Goal: Task Accomplishment & Management: Manage account settings

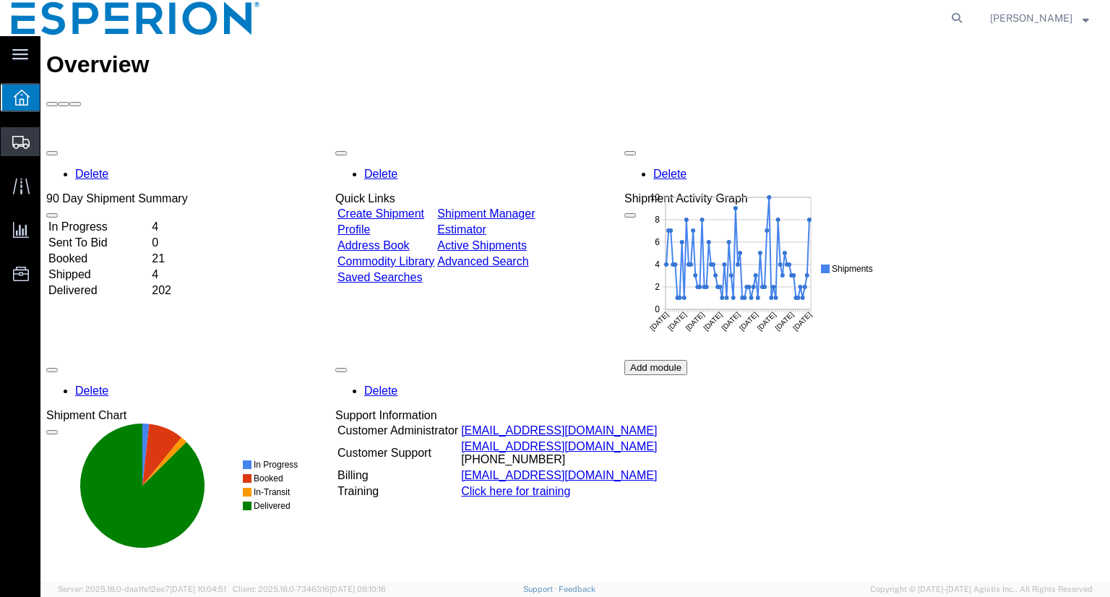
click at [0, 0] on span "Shipment Manager" at bounding box center [0, 0] width 0 height 0
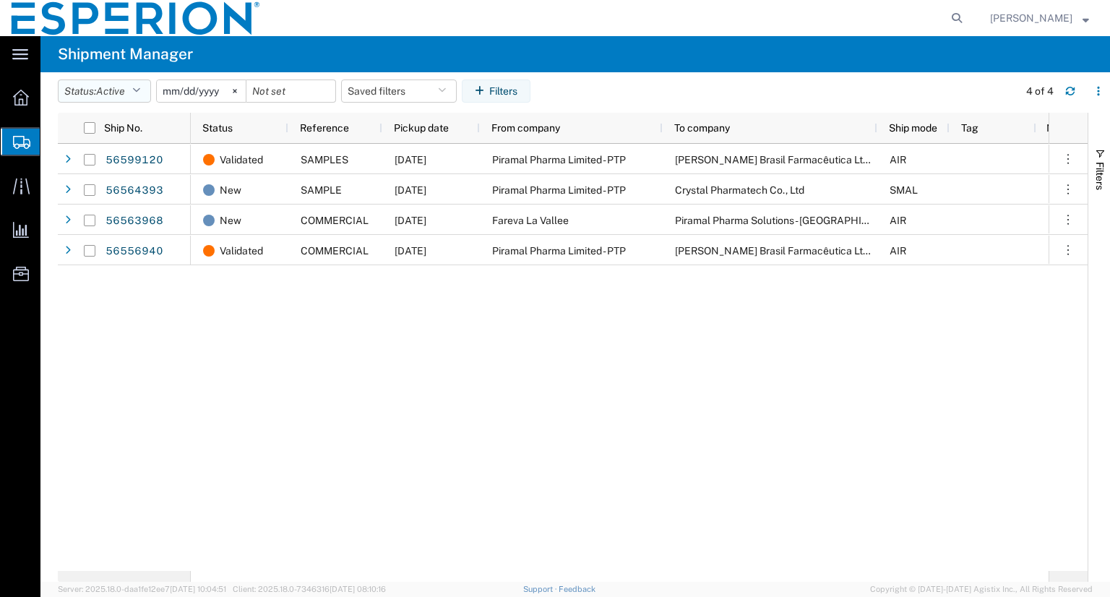
click at [140, 92] on icon "button" at bounding box center [136, 91] width 8 height 10
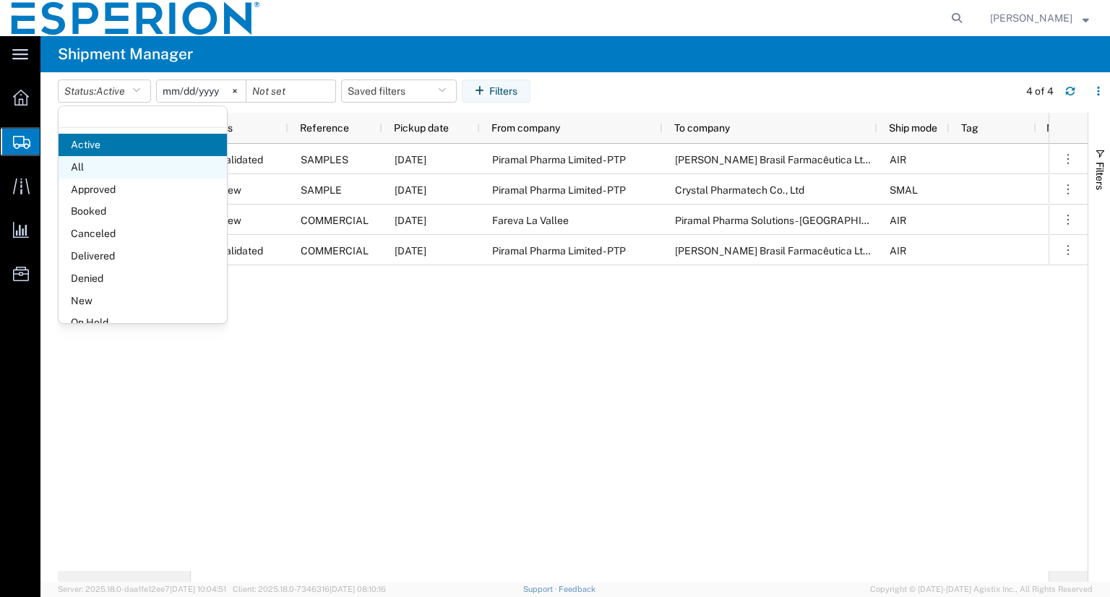
click at [83, 167] on span "All" at bounding box center [143, 167] width 168 height 22
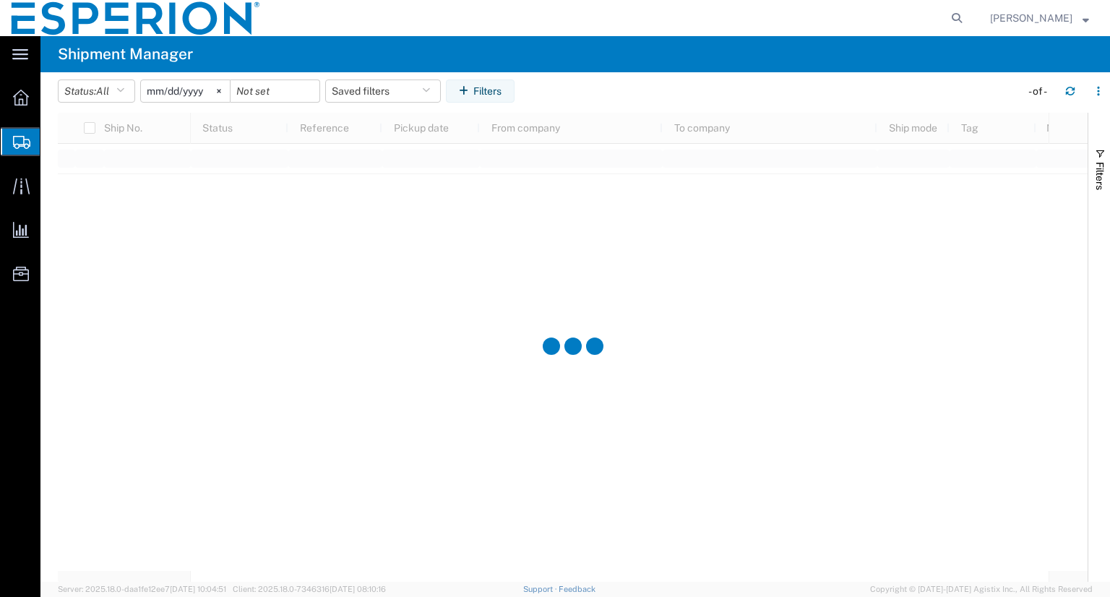
click at [169, 95] on input "[DATE]" at bounding box center [185, 91] width 89 height 22
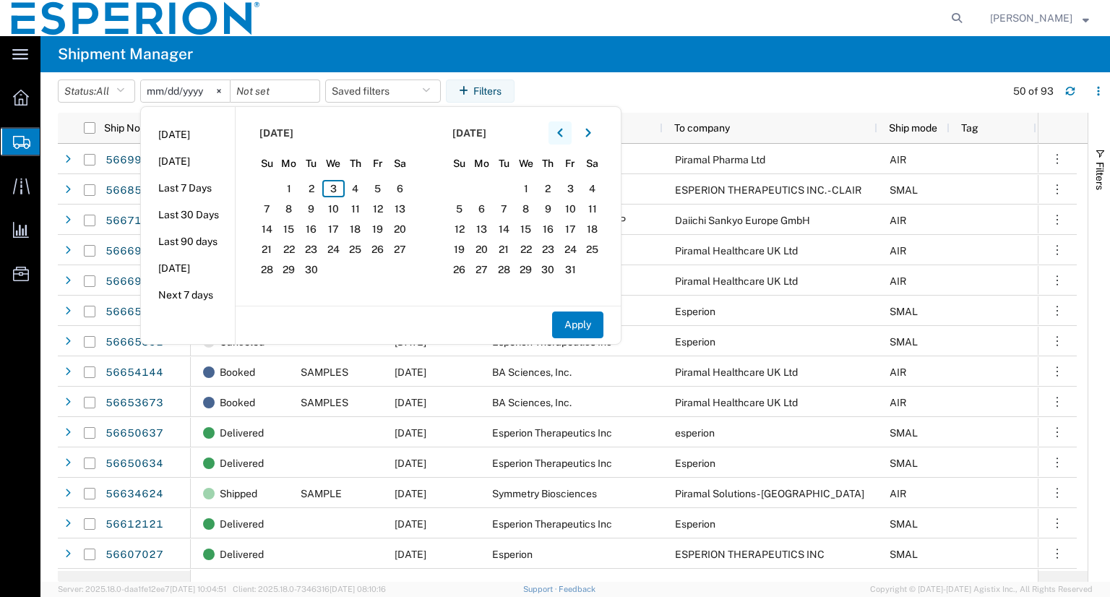
click at [562, 130] on icon "button" at bounding box center [559, 133] width 5 height 9
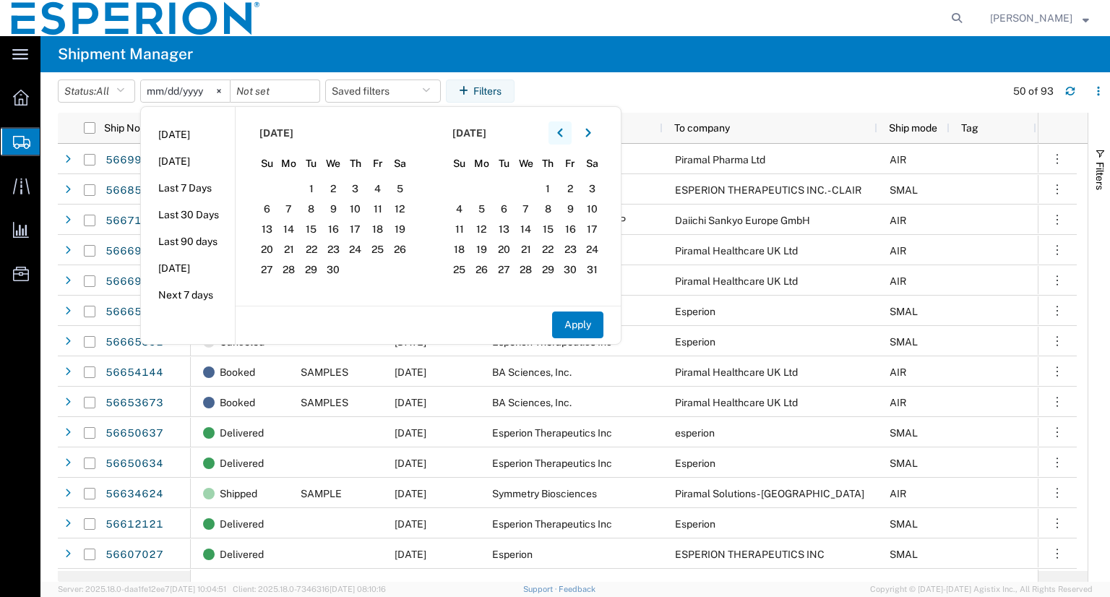
click at [562, 130] on icon "button" at bounding box center [559, 133] width 5 height 9
click at [528, 186] on span "1" at bounding box center [526, 188] width 22 height 17
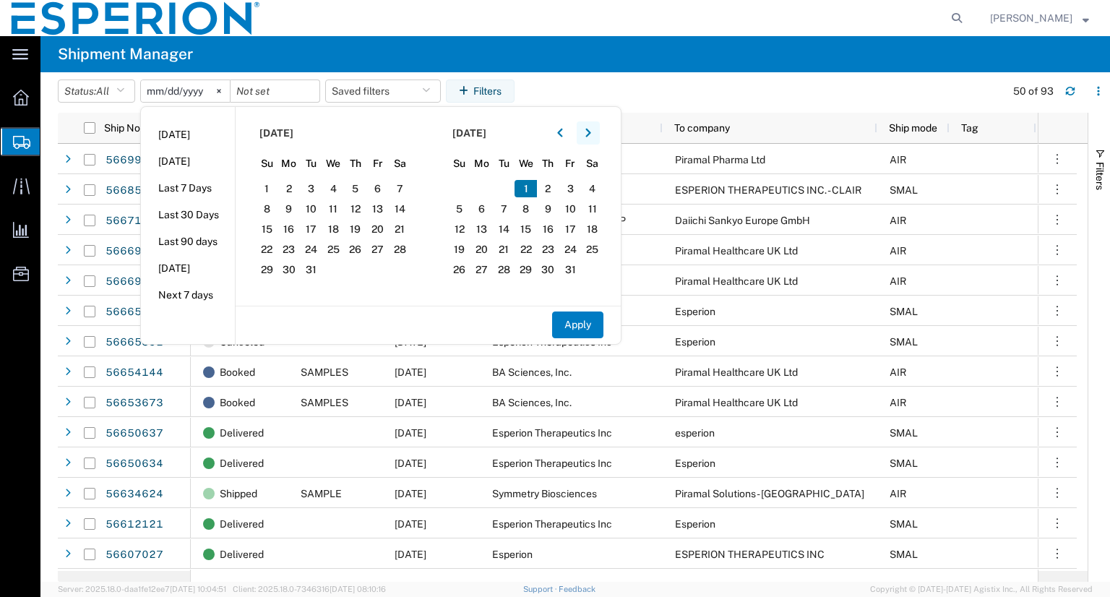
click at [591, 134] on icon "button" at bounding box center [588, 133] width 5 height 9
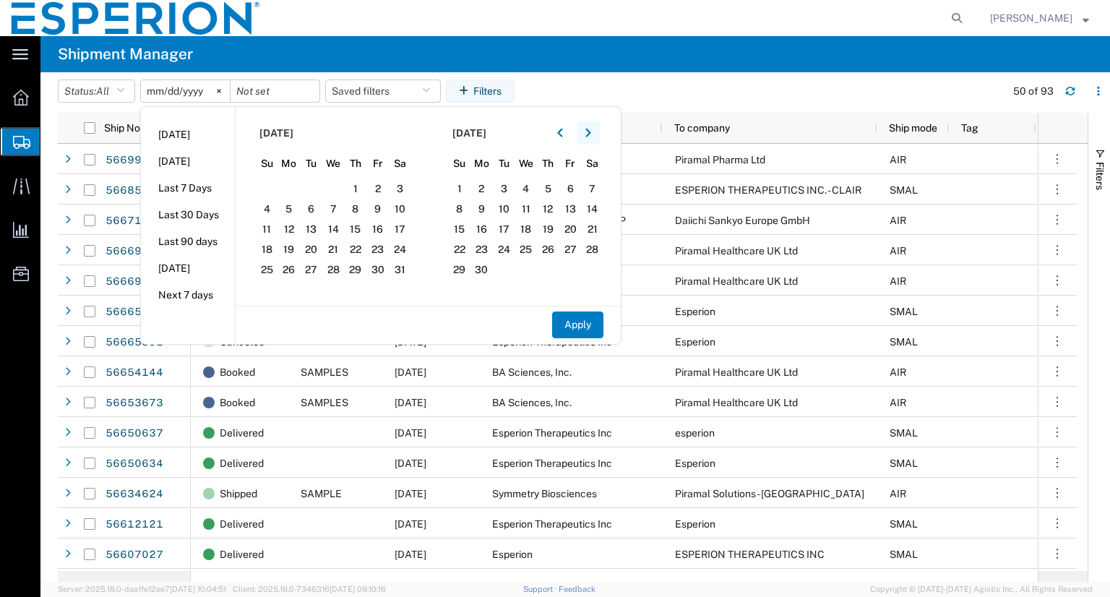
click at [591, 134] on icon "button" at bounding box center [588, 133] width 5 height 9
click at [591, 134] on icon "button" at bounding box center [589, 133] width 6 height 10
click at [338, 191] on span "3" at bounding box center [333, 188] width 22 height 17
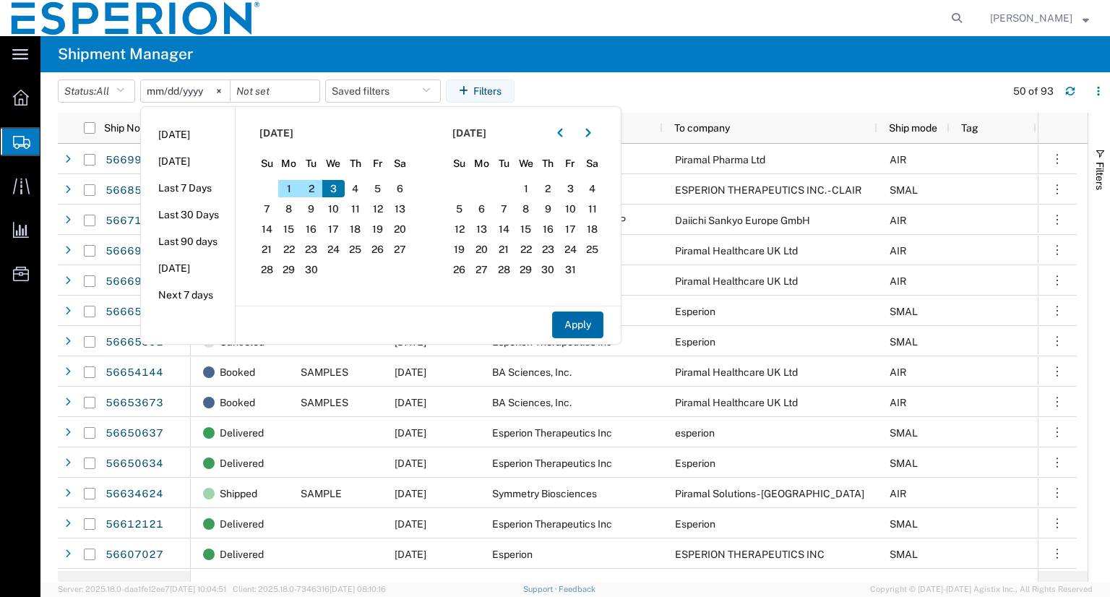
click at [583, 326] on button "Apply" at bounding box center [577, 325] width 51 height 27
type input "[DATE]"
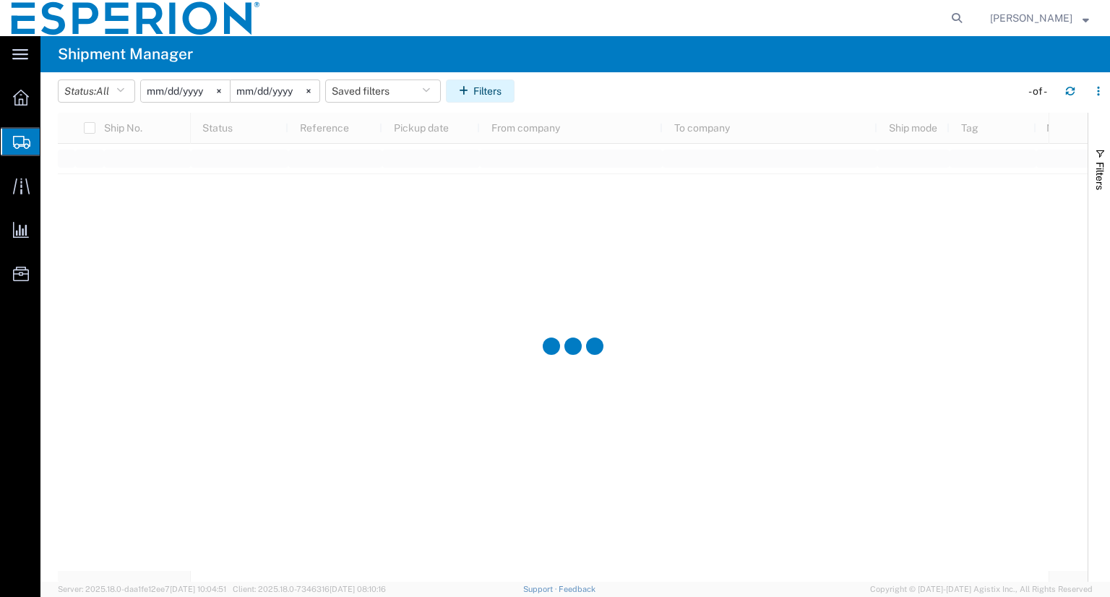
click at [499, 90] on button "Filters" at bounding box center [480, 91] width 69 height 23
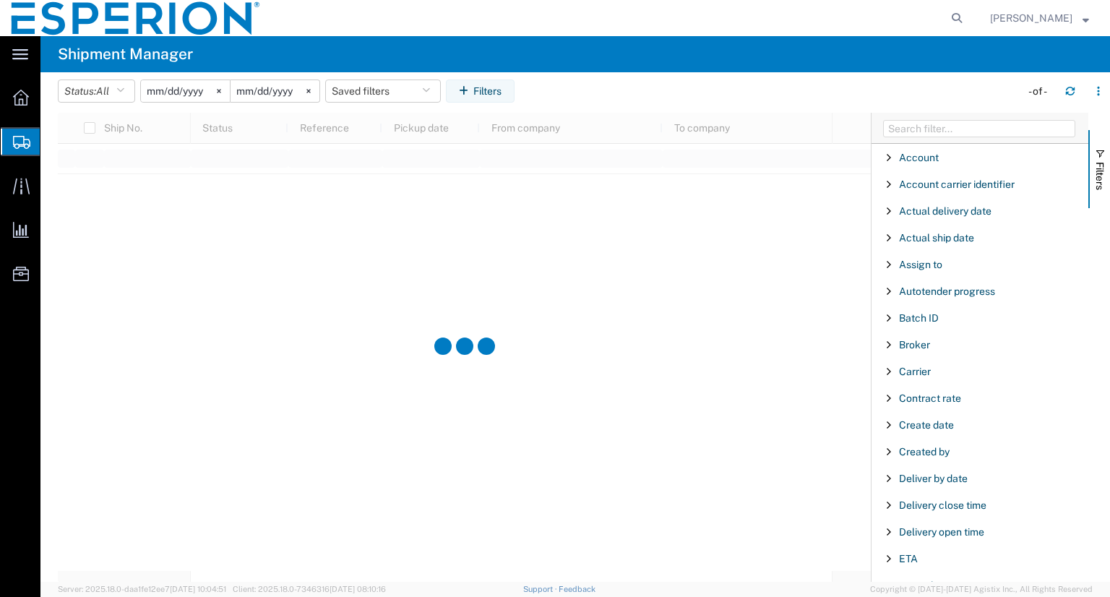
scroll to position [382, 0]
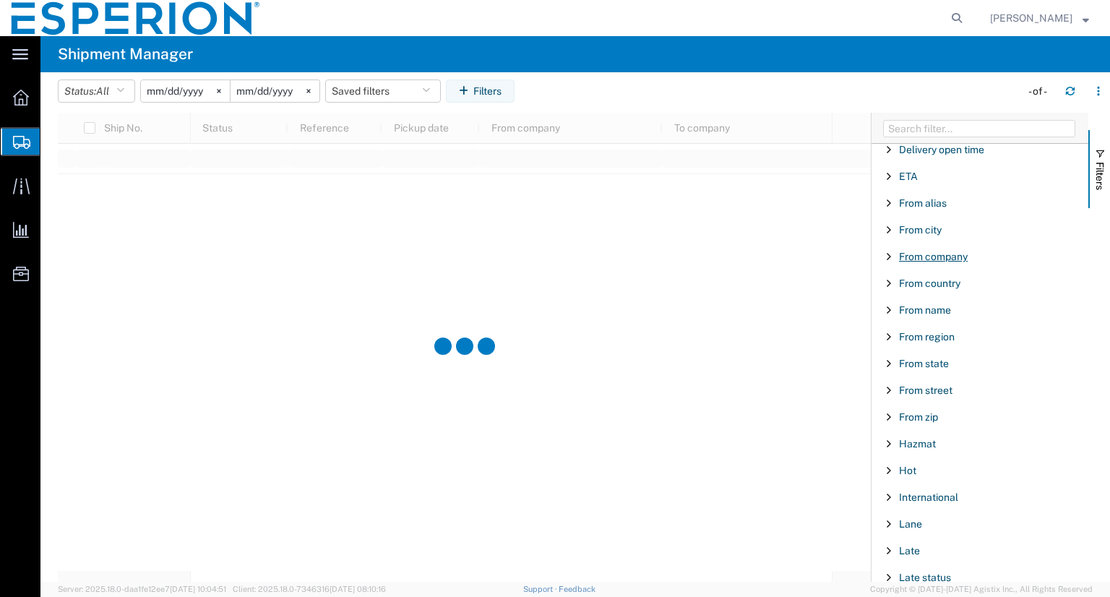
click at [940, 254] on span "From company" at bounding box center [933, 257] width 69 height 12
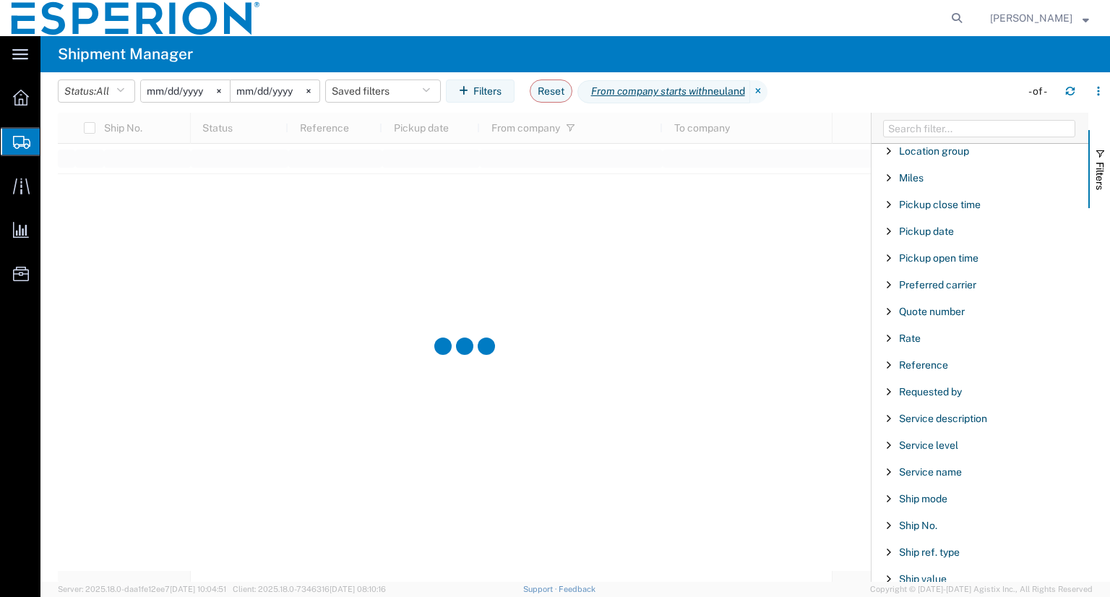
scroll to position [1152, 0]
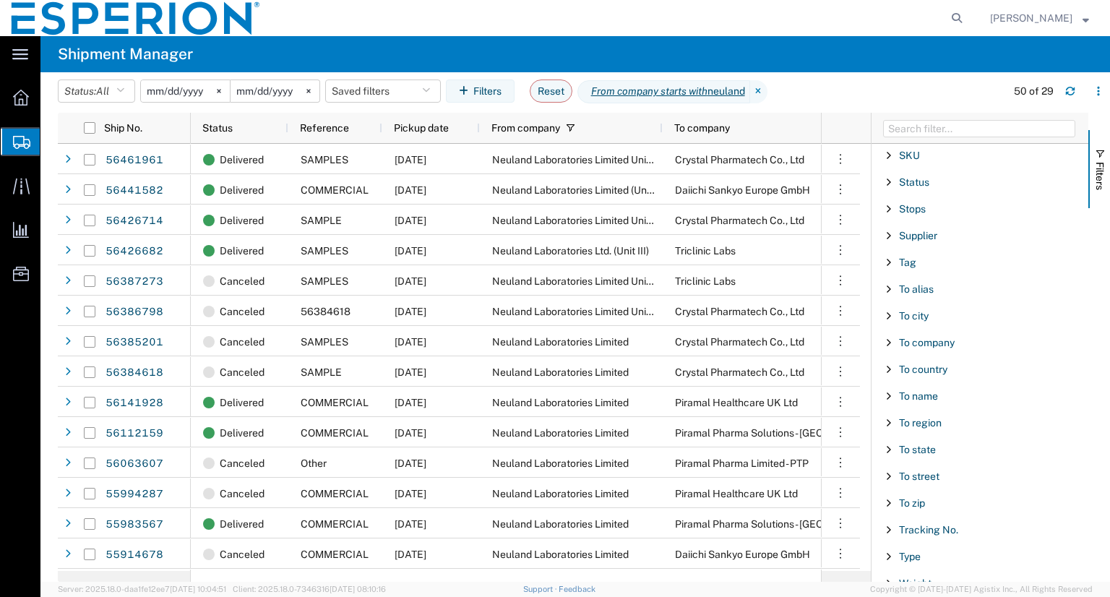
scroll to position [1426, 0]
type input "neuland"
click at [942, 333] on span "To company" at bounding box center [927, 339] width 56 height 12
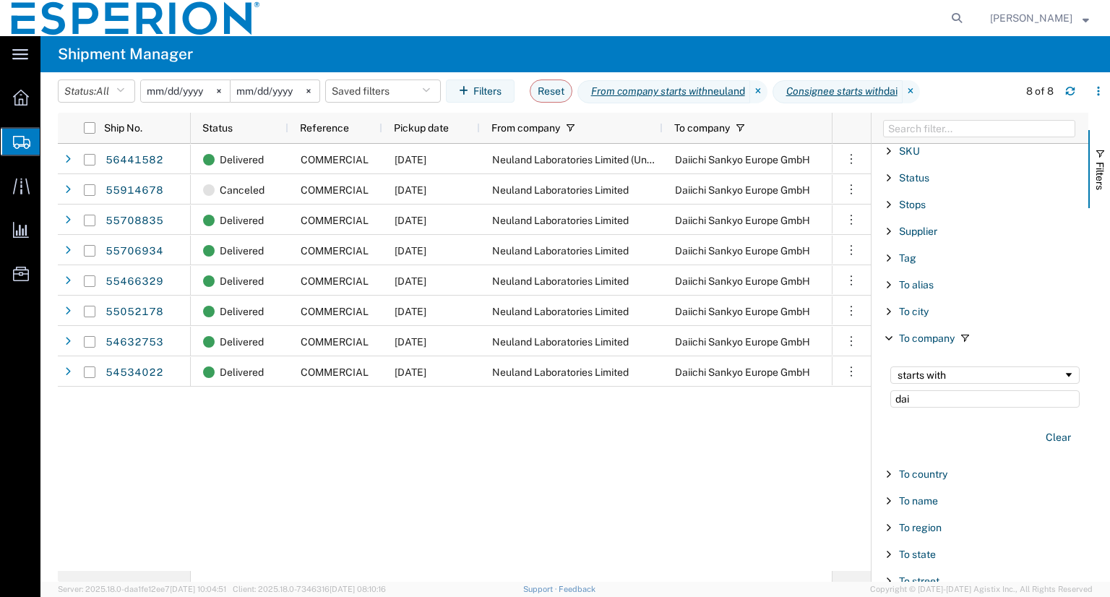
type input "dai"
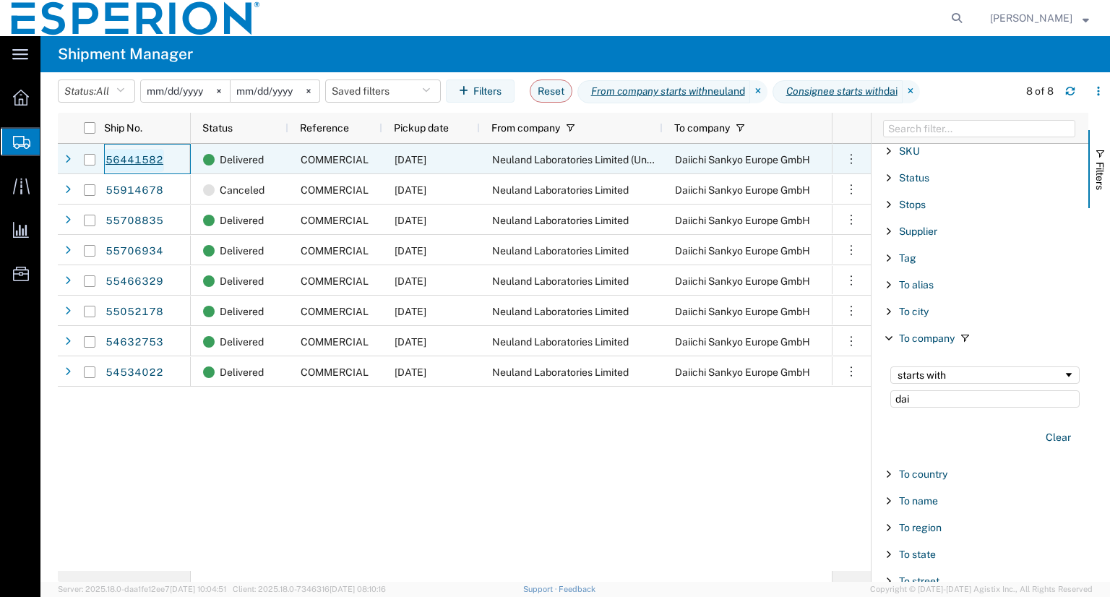
click at [127, 163] on link "56441582" at bounding box center [134, 160] width 59 height 23
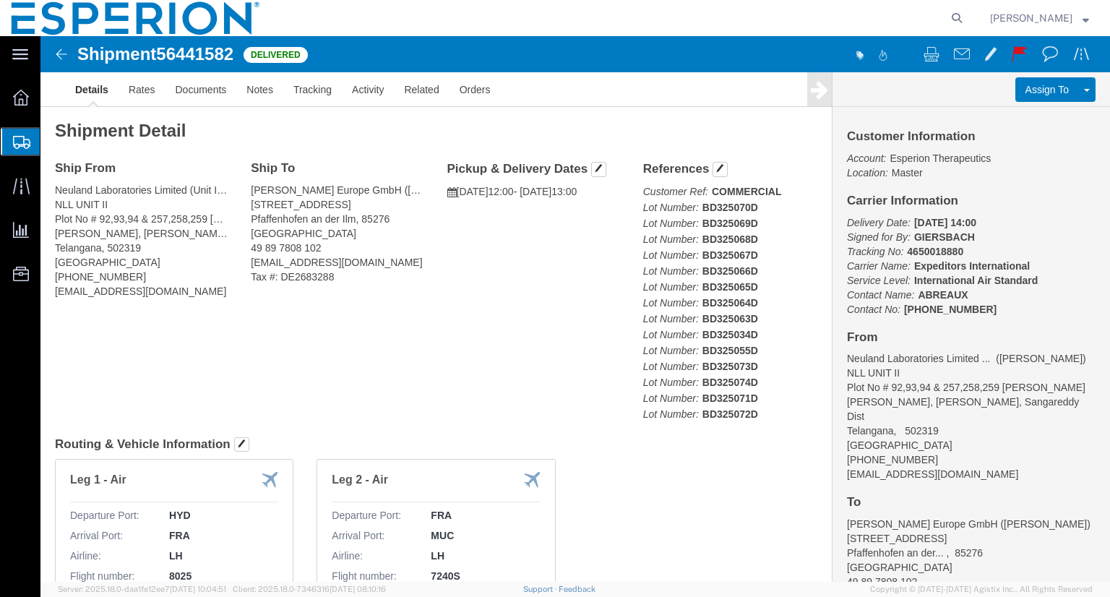
drag, startPoint x: 1067, startPoint y: 9, endPoint x: 1084, endPoint y: 18, distance: 19.7
click link "Documents"
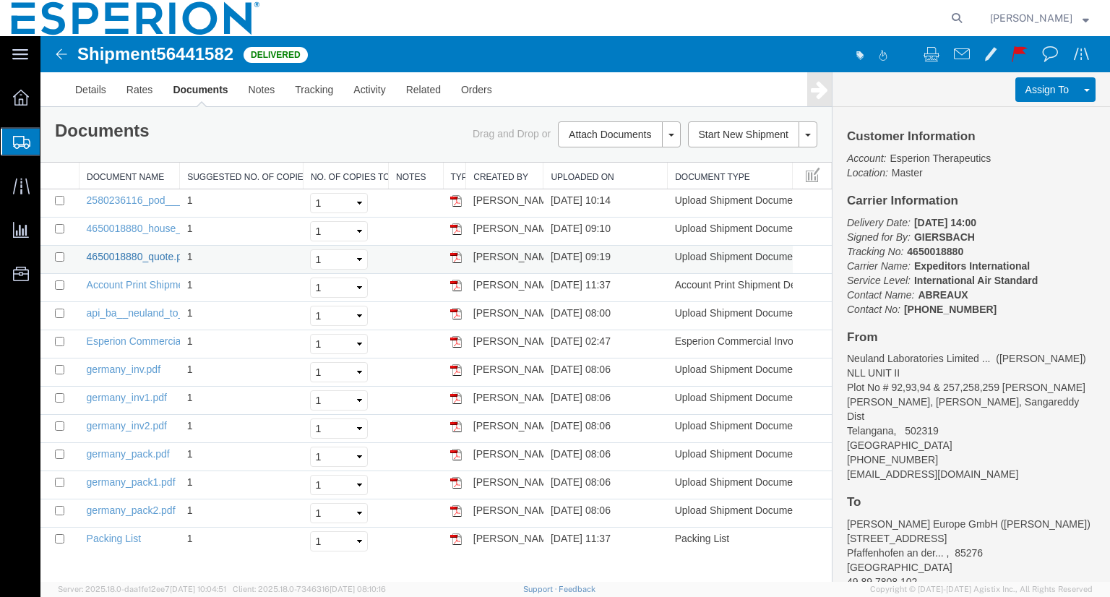
click at [136, 256] on link "4650018880_quote.pdf" at bounding box center [139, 257] width 104 height 12
drag, startPoint x: 240, startPoint y: 57, endPoint x: 163, endPoint y: 53, distance: 77.5
click at [163, 53] on div "Shipment 56441582 13 of 13 Delivered" at bounding box center [308, 58] width 533 height 27
copy span "56441582"
click at [58, 51] on img at bounding box center [61, 54] width 17 height 17
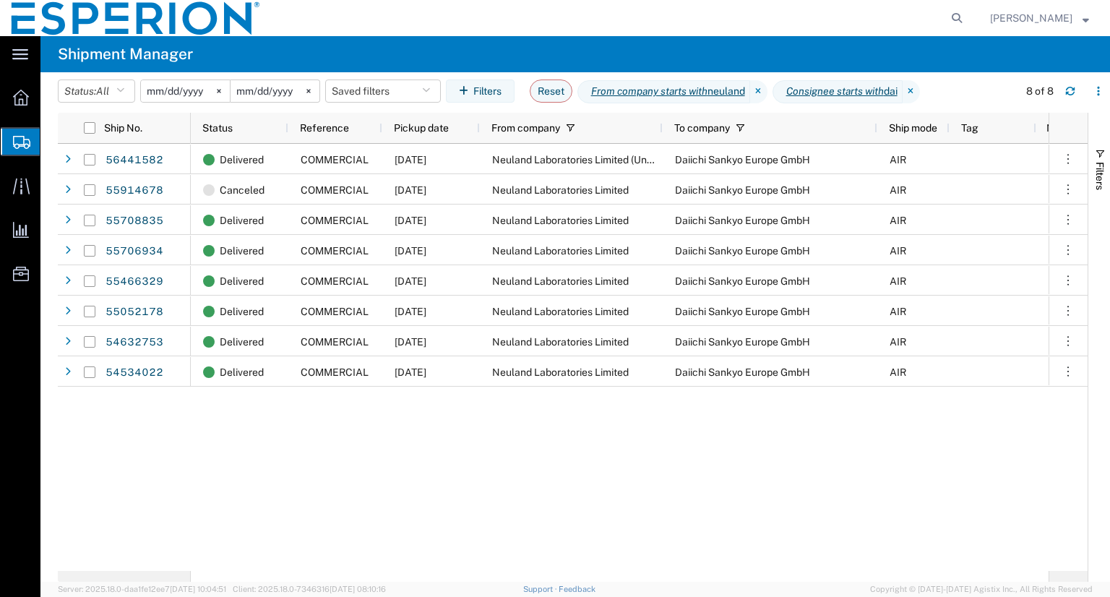
click at [346, 502] on div "Delivered COMMERCIAL [DATE] Neuland Laboratories Limited (Unit II) Daiichi Sank…" at bounding box center [620, 357] width 858 height 427
click at [967, 14] on icon at bounding box center [957, 18] width 20 height 20
click at [866, 22] on input "search" at bounding box center [726, 18] width 439 height 35
paste input "56441582"
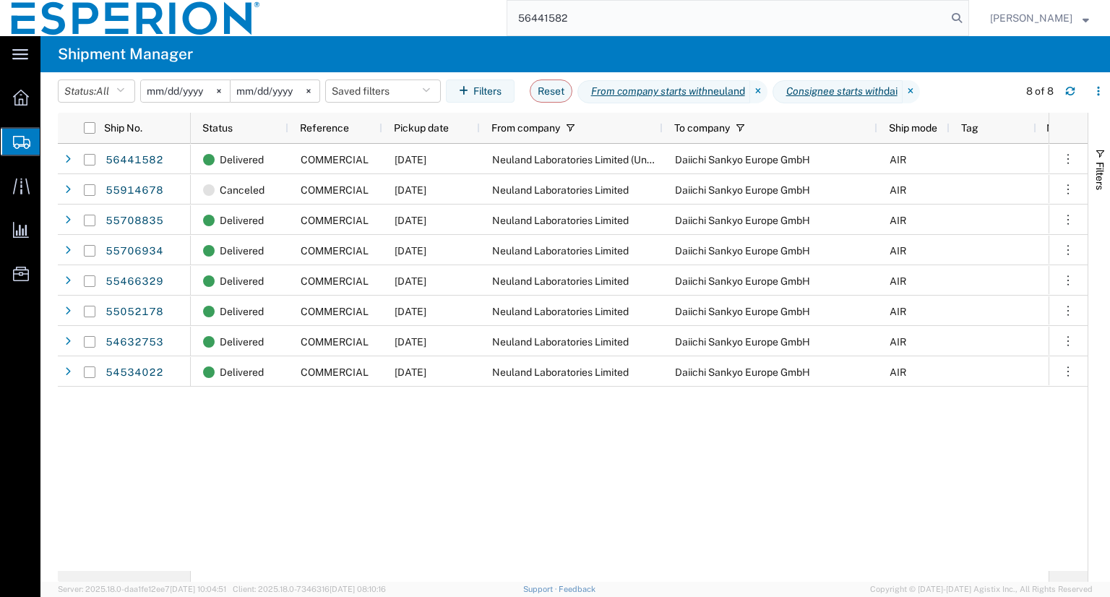
type input "56441582"
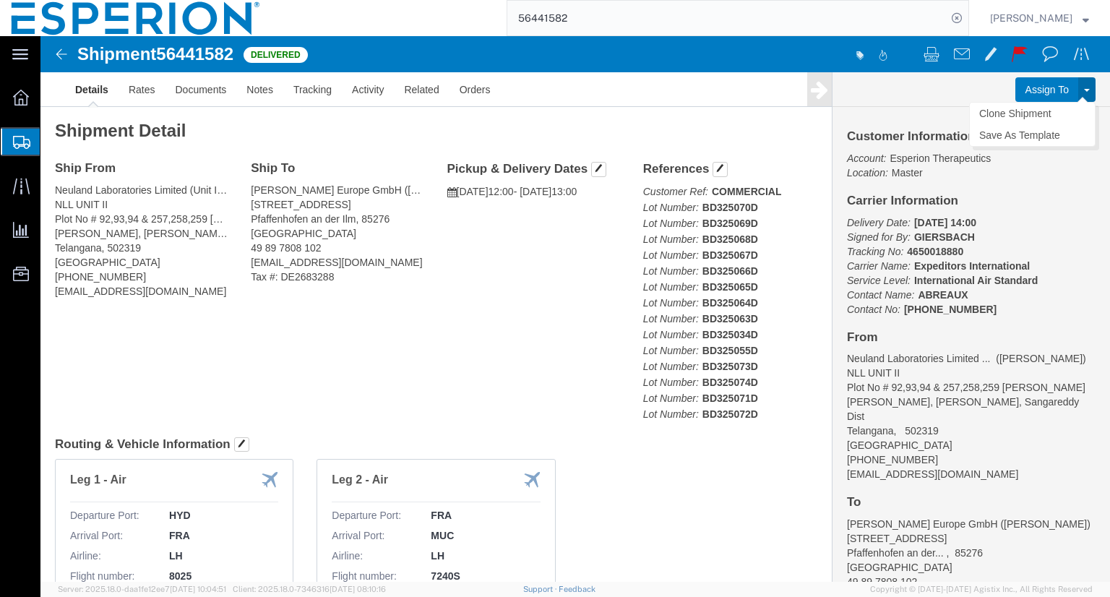
click button
click link "Clone Shipment"
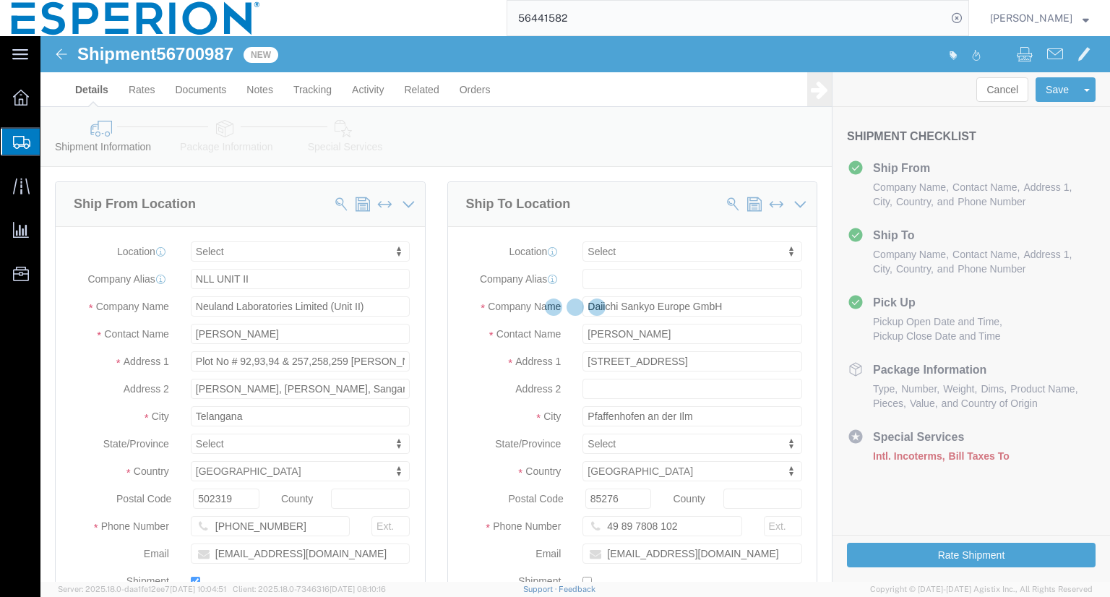
select select
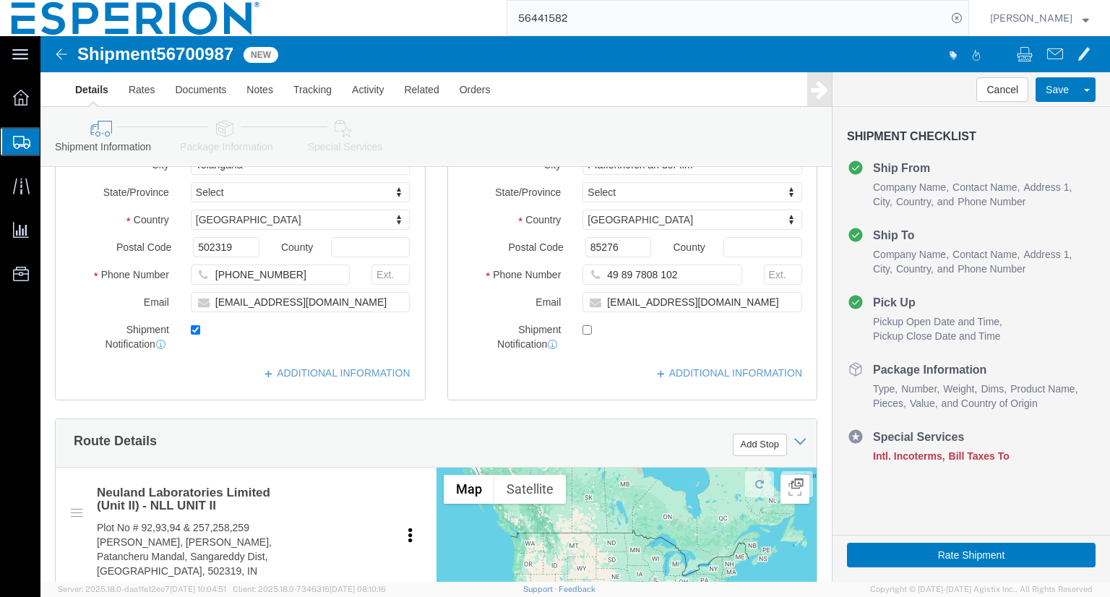
scroll to position [238, 0]
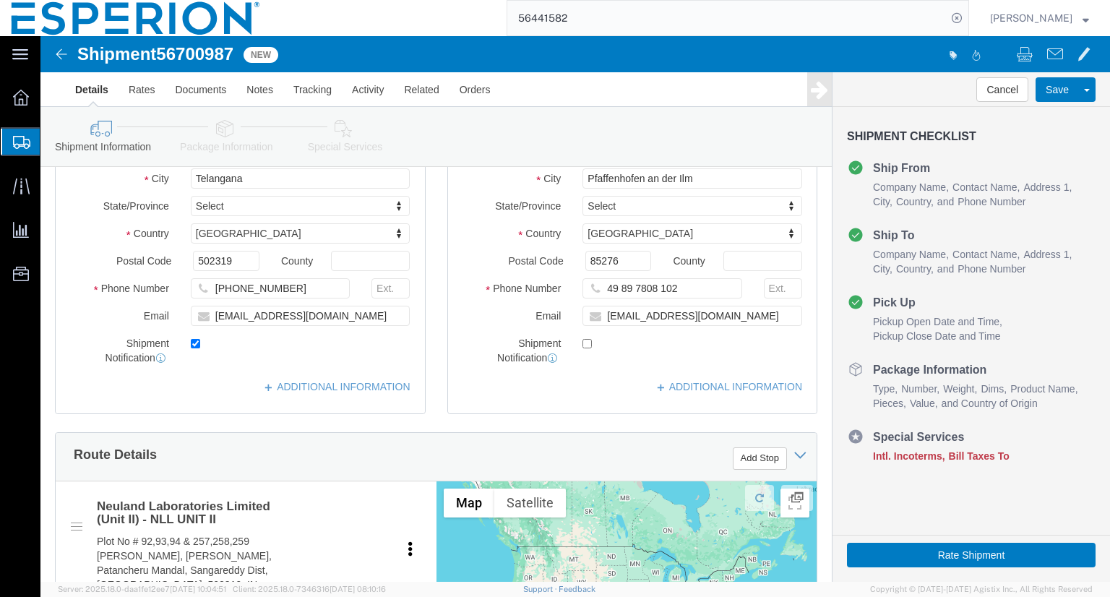
click div
click input "checkbox"
checkbox input "false"
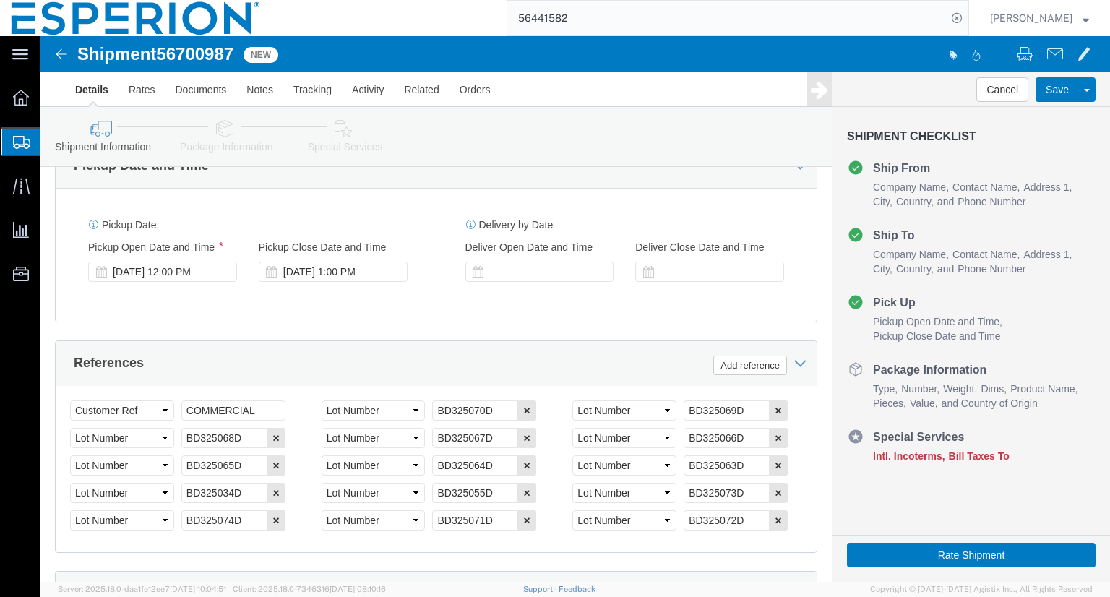
scroll to position [814, 0]
click div "[DATE] 12:00 PM"
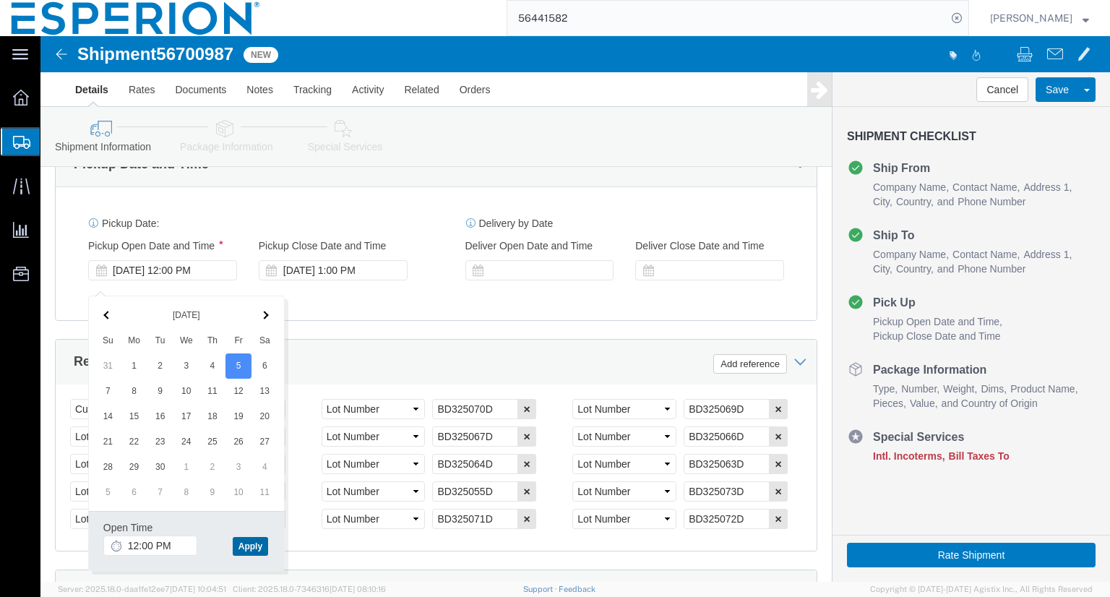
click button "Apply"
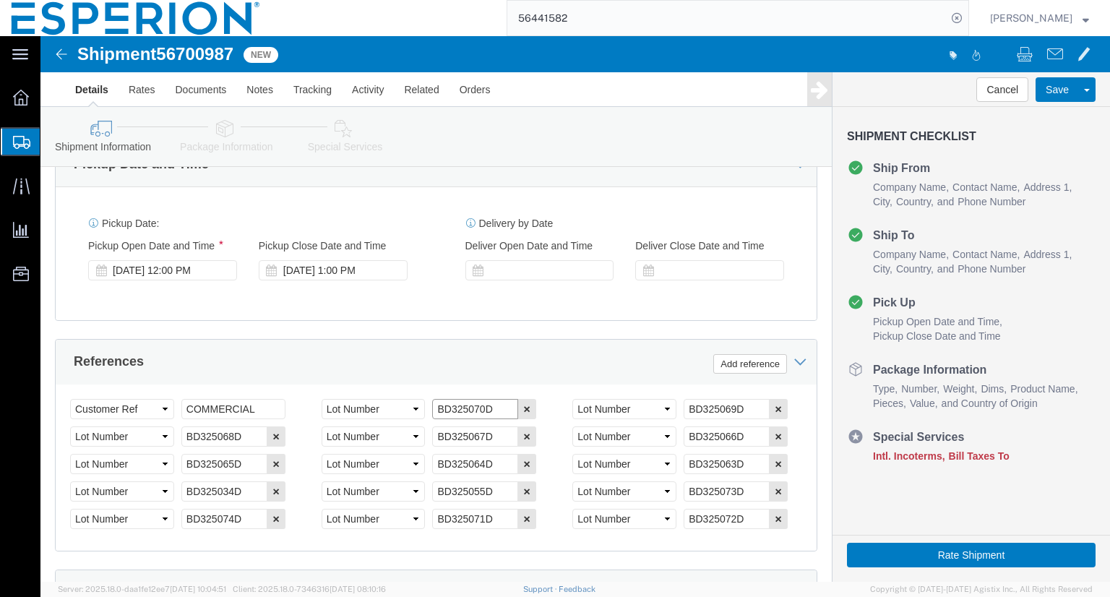
drag, startPoint x: 454, startPoint y: 385, endPoint x: 382, endPoint y: 390, distance: 72.4
click div "Select Account Type Activity ID Airline Appointment Number ASN Batch Request # …"
paste input "2042500001"
type input "2042500001"
drag, startPoint x: 705, startPoint y: 384, endPoint x: 627, endPoint y: 378, distance: 77.6
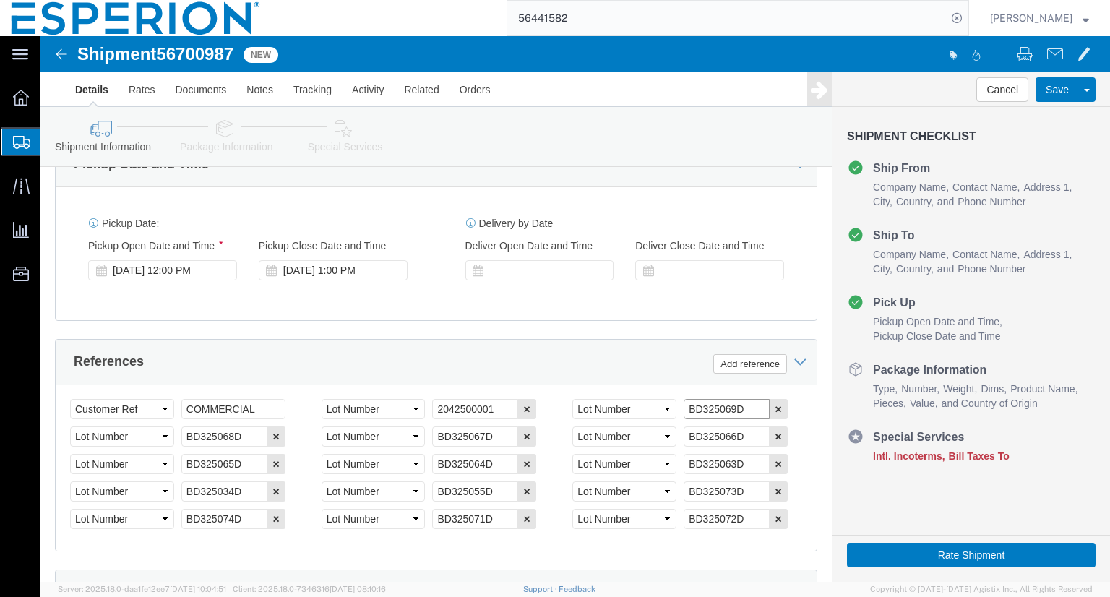
click div "Select Account Type Activity ID Airline Appointment Number ASN Batch Request # …"
paste input "2042500004"
type input "2042500004"
drag, startPoint x: 202, startPoint y: 413, endPoint x: 119, endPoint y: 411, distance: 83.9
click div "Select Account Type Activity ID Airline Appointment Number ASN Batch Request # …"
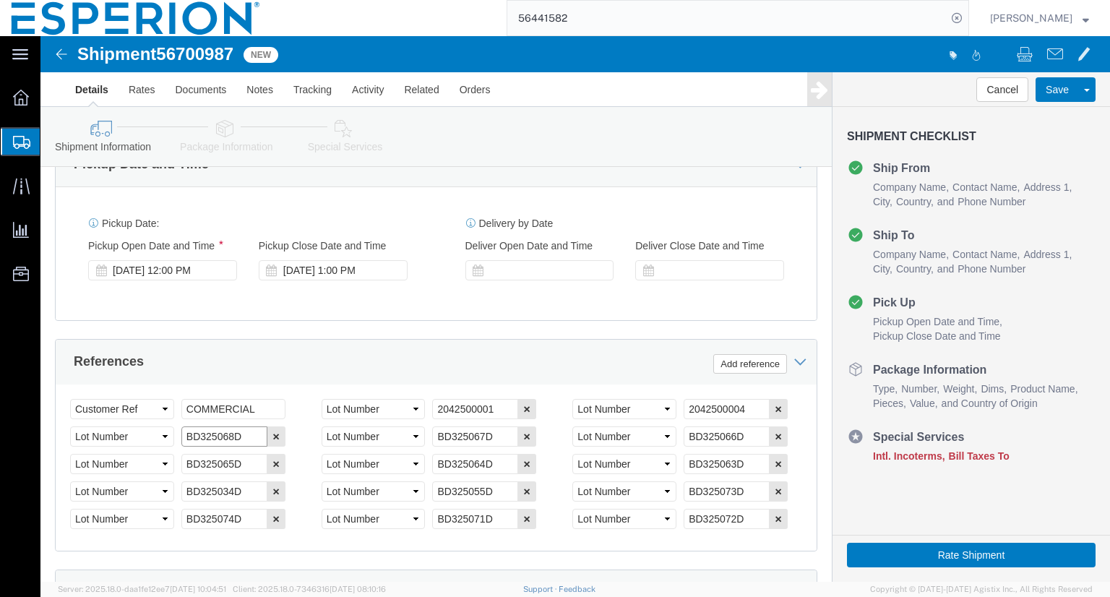
paste input "2042500008"
type input "2042500008"
drag, startPoint x: 451, startPoint y: 412, endPoint x: 386, endPoint y: 406, distance: 65.4
click div "Select Account Type Activity ID Airline Appointment Number ASN Batch Request # …"
paste input "2042500010"
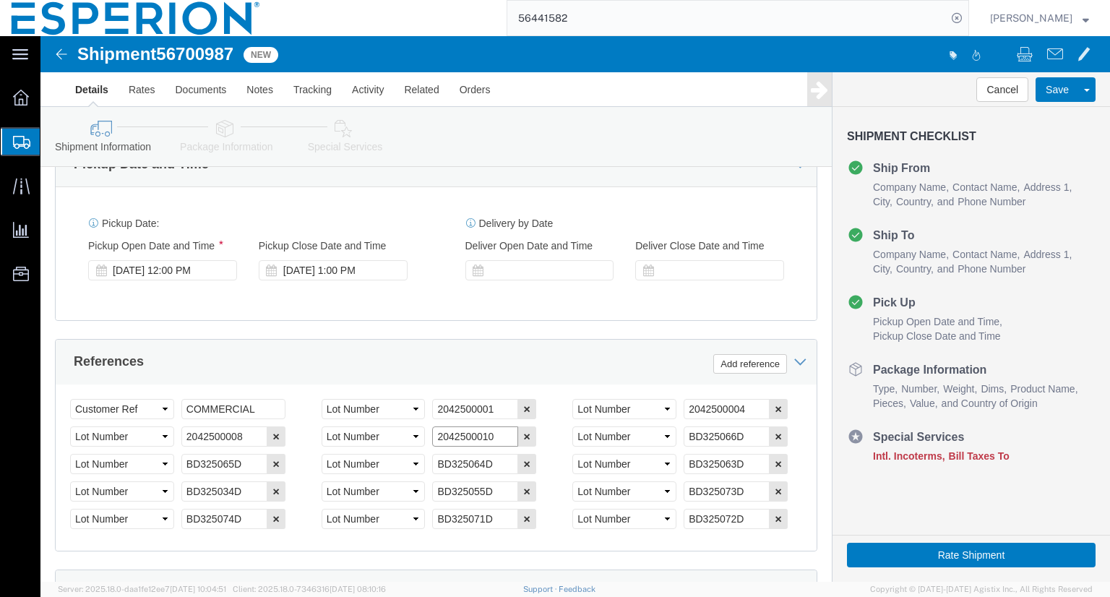
type input "2042500010"
drag, startPoint x: 708, startPoint y: 413, endPoint x: 625, endPoint y: 410, distance: 83.2
click div "Select Account Type Activity ID Airline Appointment Number ASN Batch Request # …"
paste input "2042500011"
type input "2042500011"
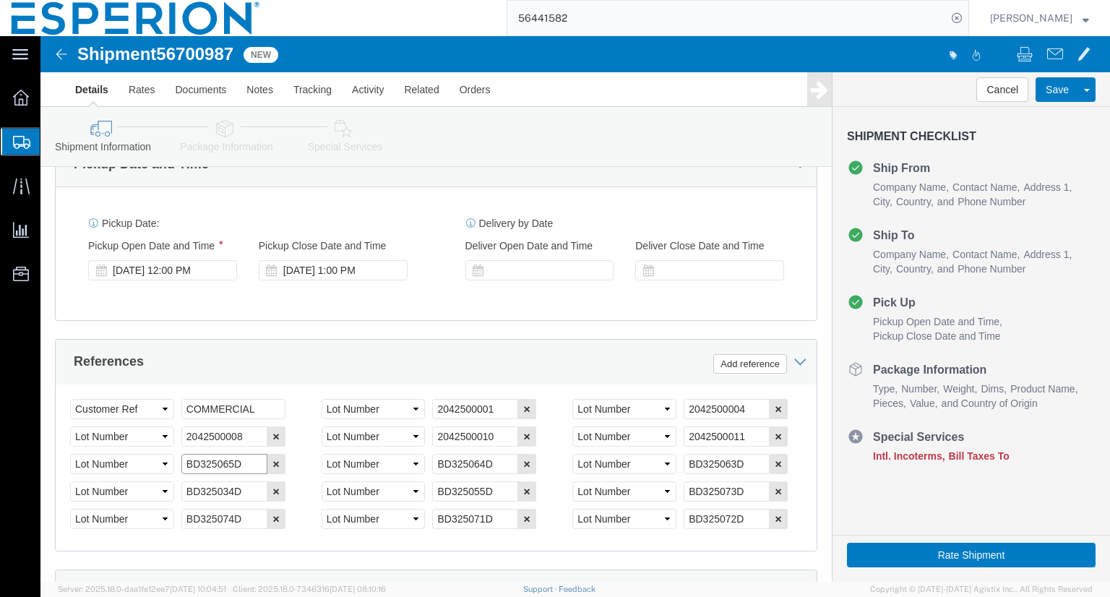
drag, startPoint x: 201, startPoint y: 437, endPoint x: 139, endPoint y: 439, distance: 62.2
click input "BD325065D"
paste input "8"
type input "BD325085D"
drag, startPoint x: 454, startPoint y: 437, endPoint x: 386, endPoint y: 437, distance: 68.0
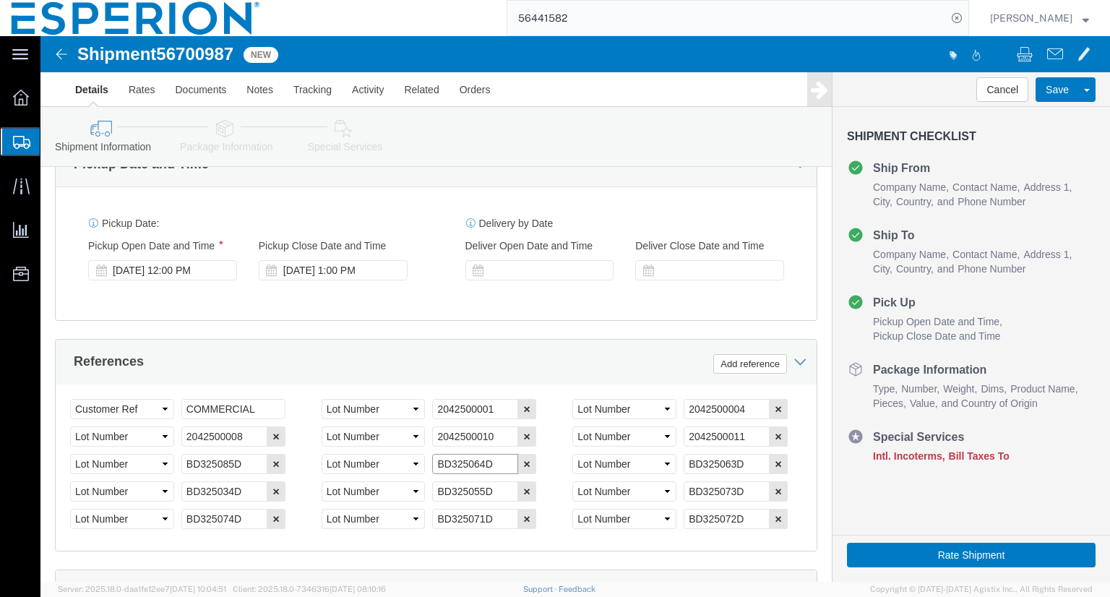
click div "Select Account Type Activity ID Airline Appointment Number ASN Batch Request # …"
paste input "86"
type input "BD325086D"
drag, startPoint x: 702, startPoint y: 439, endPoint x: 635, endPoint y: 442, distance: 67.3
click div "Select Account Type Activity ID Airline Appointment Number ASN Batch Request # …"
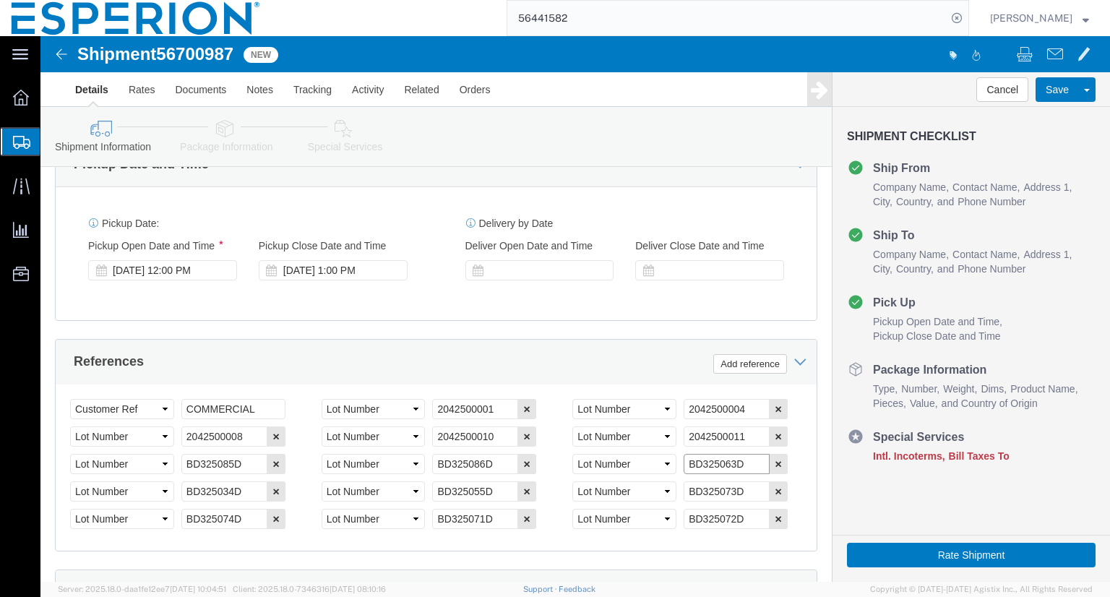
paste input "87"
type input "BD325087D"
click input "BD325034D"
drag, startPoint x: 200, startPoint y: 466, endPoint x: 130, endPoint y: 463, distance: 70.2
click div "Select Account Type Activity ID Airline Appointment Number ASN Batch Request # …"
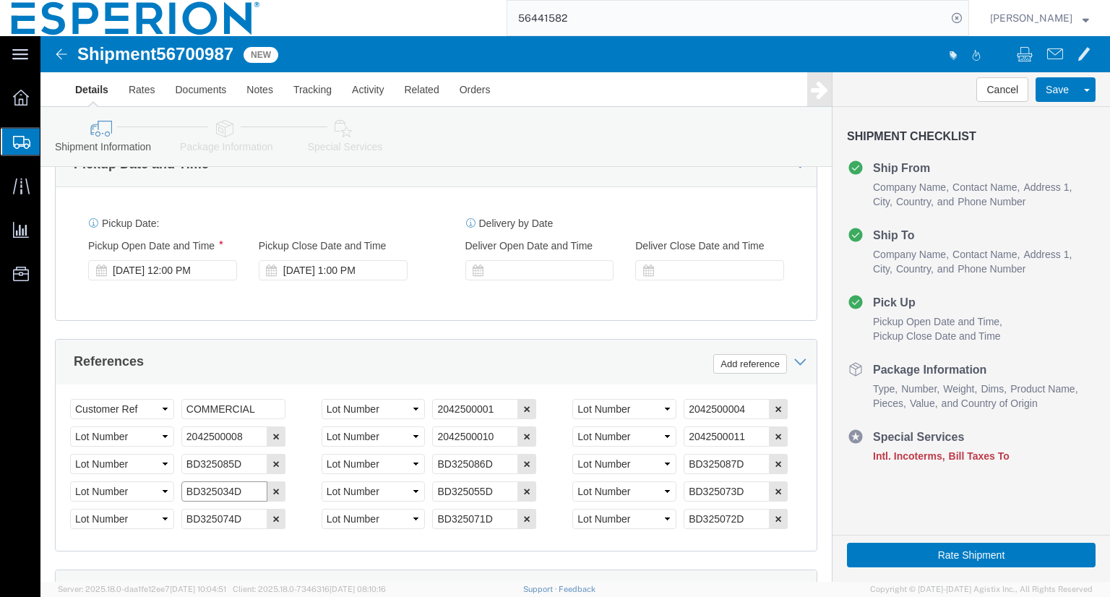
paste input "82"
type input "BD325082D"
drag, startPoint x: 453, startPoint y: 468, endPoint x: 386, endPoint y: 469, distance: 67.2
click div "Select Account Type Activity ID Airline Appointment Number ASN Batch Request # …"
paste input "84"
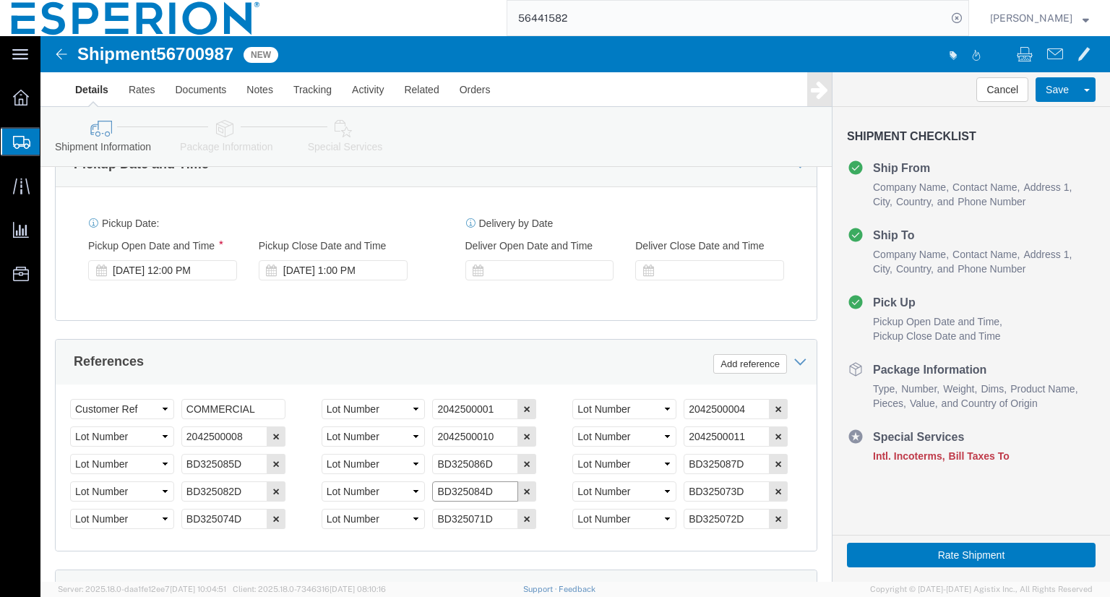
type input "BD325084D"
drag, startPoint x: 700, startPoint y: 465, endPoint x: 619, endPoint y: 476, distance: 82.5
click div "Select Account Type Activity ID Airline Appointment Number ASN Batch Request # …"
paste input "20"
type input "BD325020D"
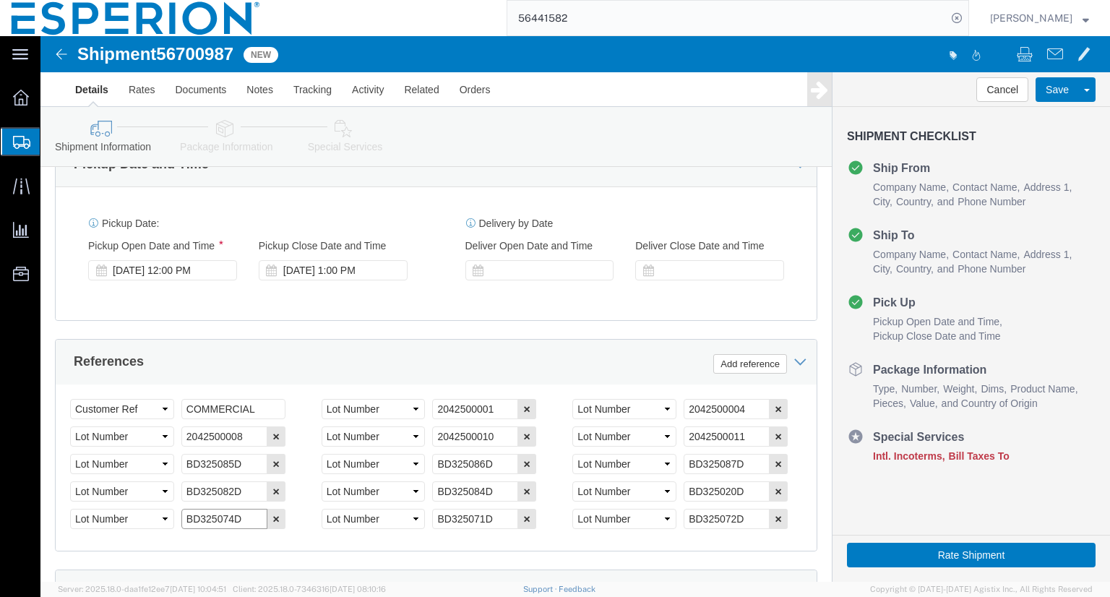
drag, startPoint x: 202, startPoint y: 492, endPoint x: 139, endPoint y: 489, distance: 63.7
click input "BD325074D"
paste input "62"
type input "BD325062D"
drag, startPoint x: 451, startPoint y: 494, endPoint x: 389, endPoint y: 497, distance: 62.2
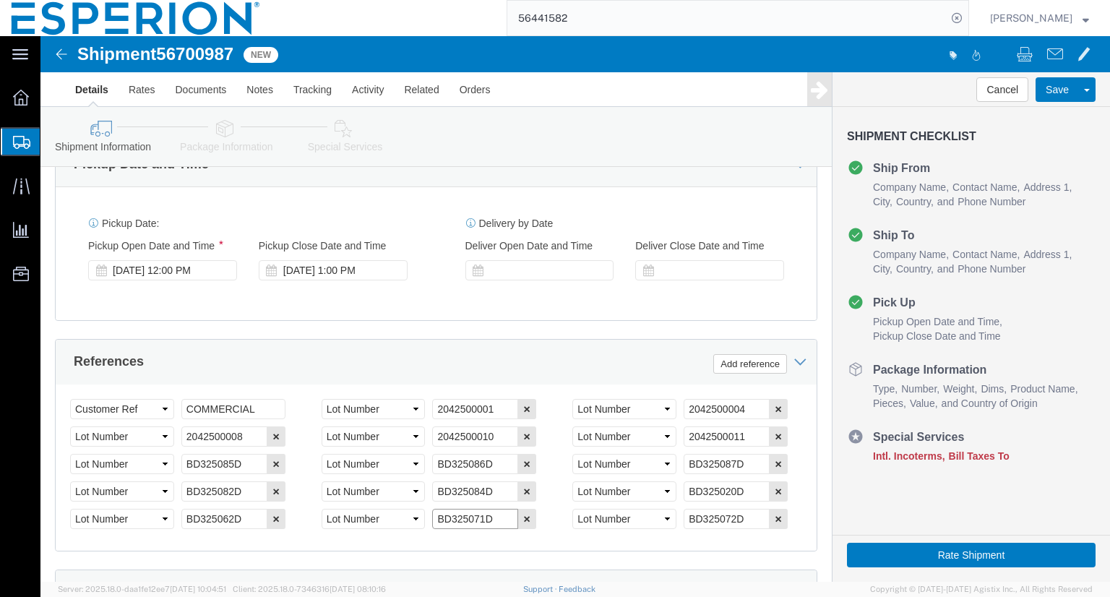
click input "BD325071D"
paste input "8"
type input "BD325078D"
drag, startPoint x: 705, startPoint y: 492, endPoint x: 636, endPoint y: 488, distance: 69.5
click input "BD325072D"
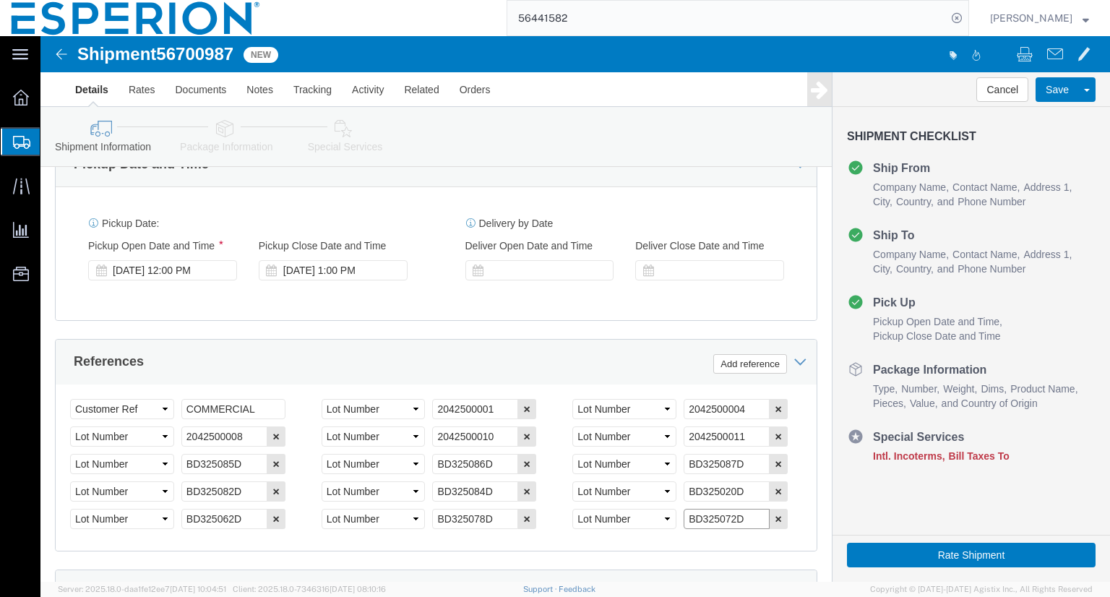
paste input "9"
type input "BD325079D"
click button "Add reference"
click select "Select Account Type Activity ID Airline Appointment Number ASN Batch Request # …"
select select "LOT"
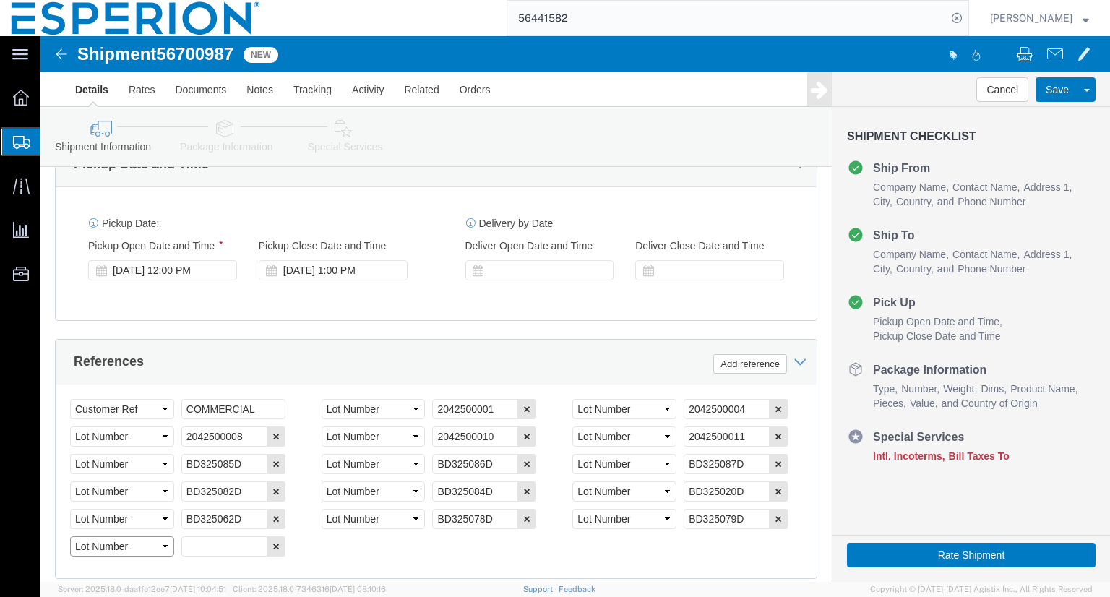
click select "Select Account Type Activity ID Airline Appointment Number ASN Batch Request # …"
click input "text"
paste input "BD325081D"
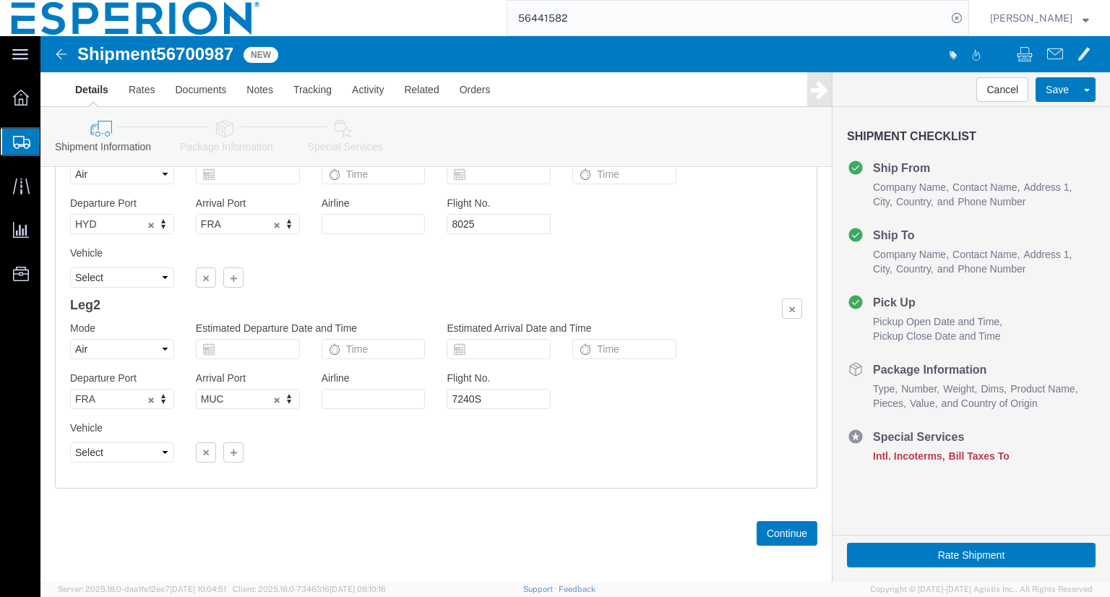
scroll to position [1368, 0]
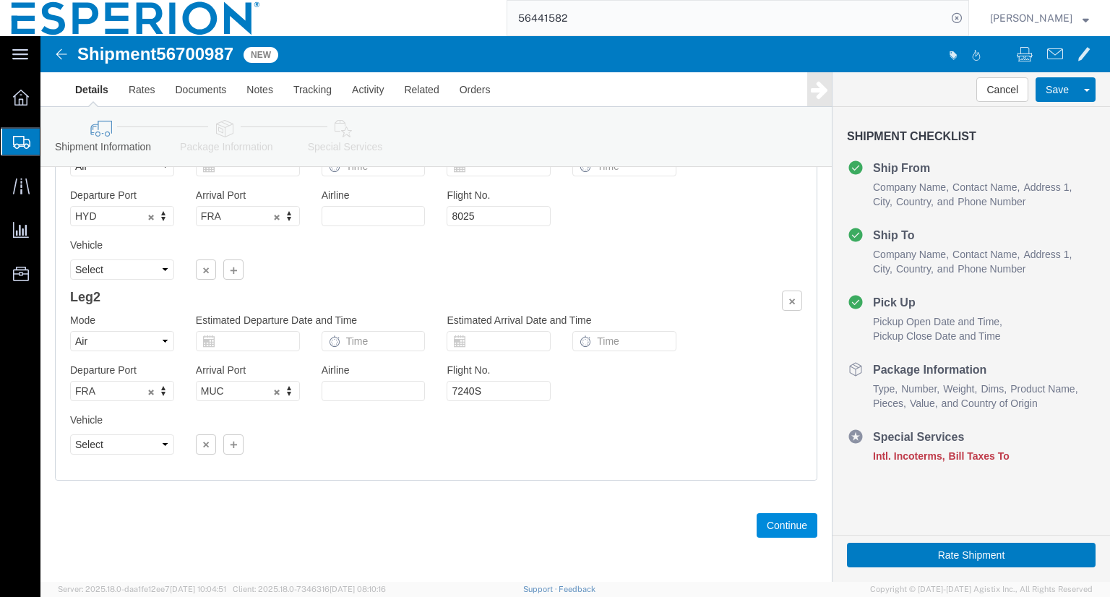
type input "BD325081D"
click button "Continue"
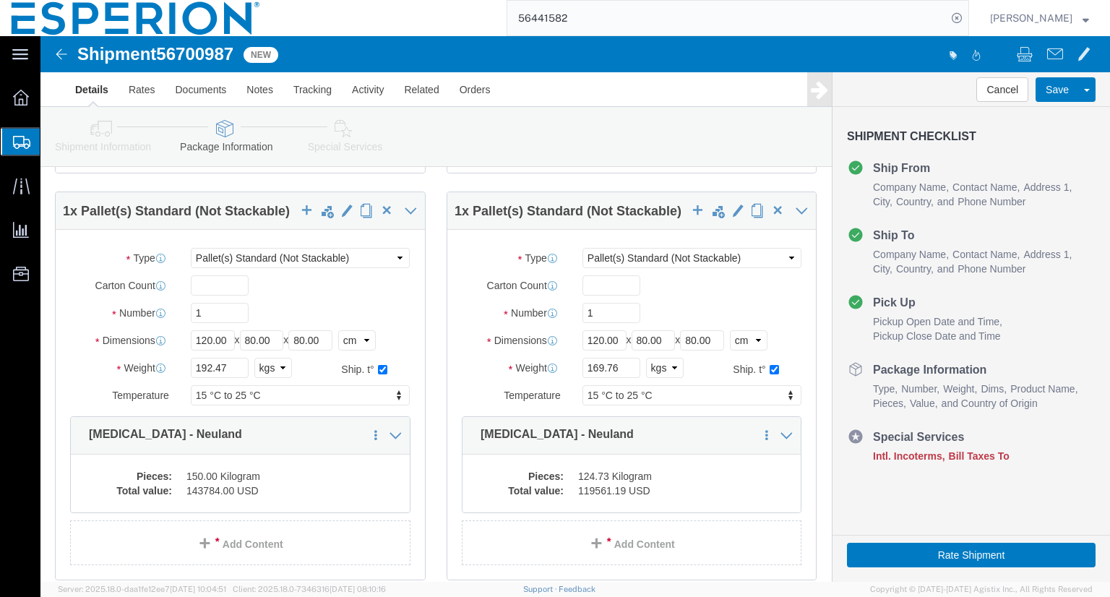
scroll to position [5560, 0]
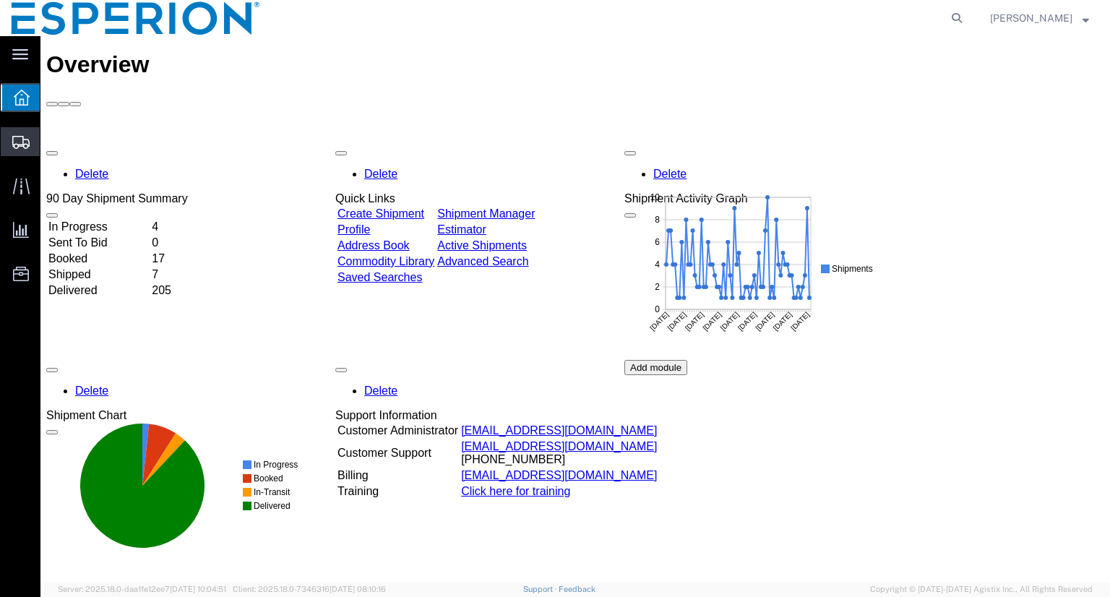
click at [0, 0] on span "Shipment Manager" at bounding box center [0, 0] width 0 height 0
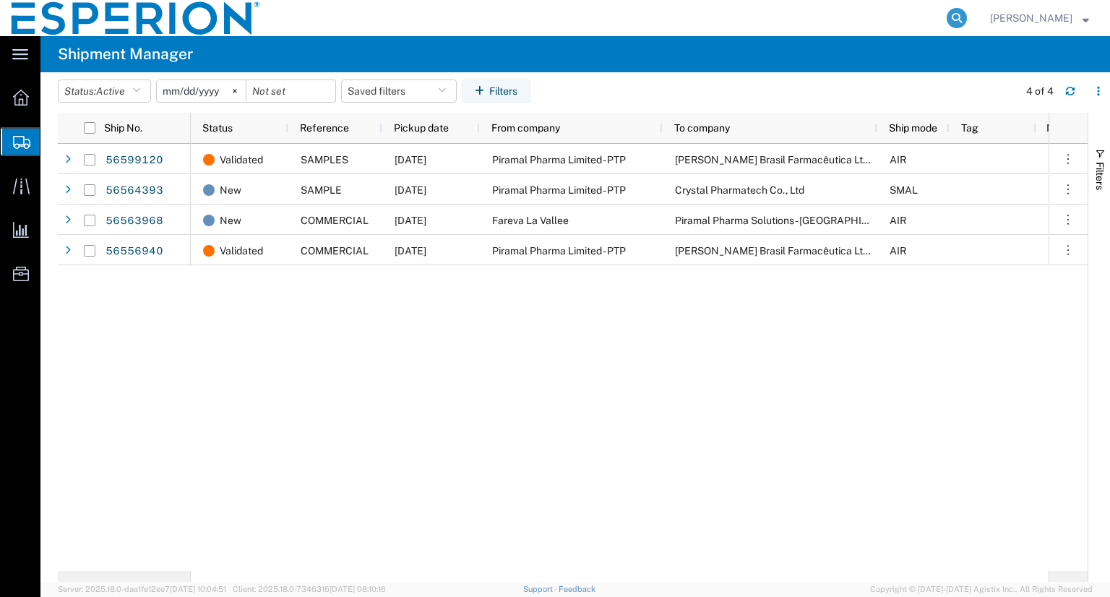
click at [967, 18] on icon at bounding box center [957, 18] width 20 height 20
paste input "56441582"
type input "56441582"
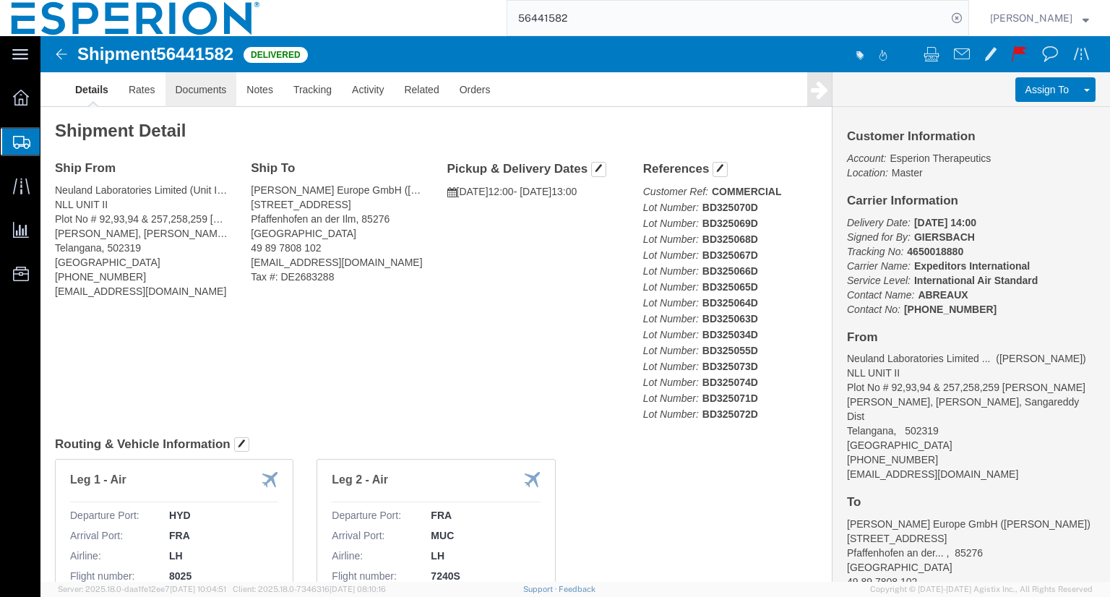
click link "Documents"
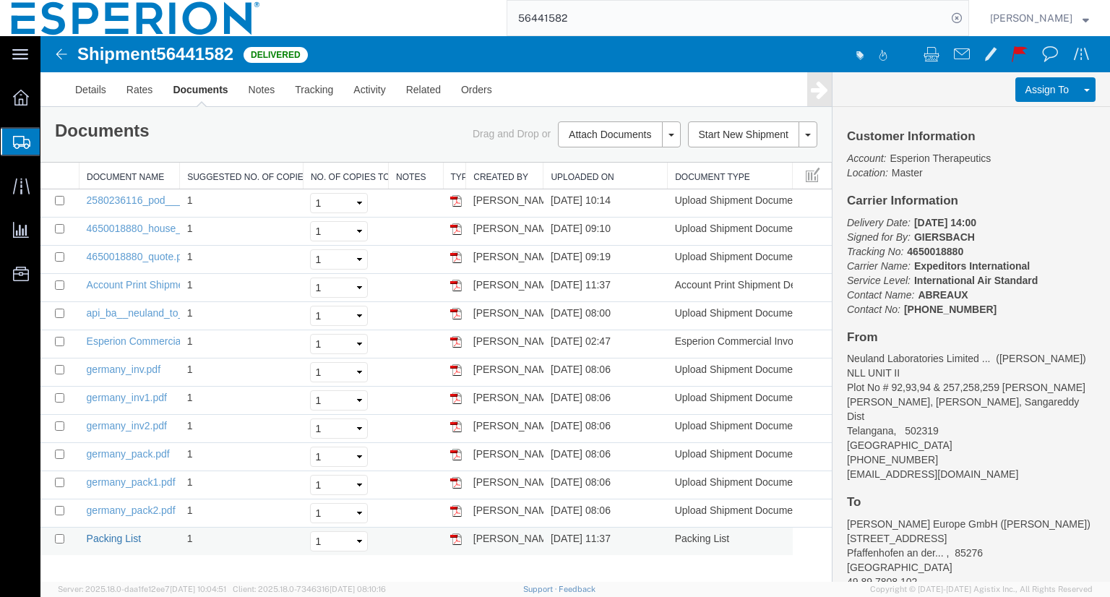
click at [112, 536] on link "Packing List" at bounding box center [114, 539] width 54 height 12
drag, startPoint x: 242, startPoint y: 58, endPoint x: 164, endPoint y: 56, distance: 78.1
click at [164, 56] on div "Shipment 56441582 13 of 13 Delivered" at bounding box center [308, 58] width 533 height 27
copy span "56441582"
click at [164, 56] on span "56441582" at bounding box center [194, 54] width 77 height 20
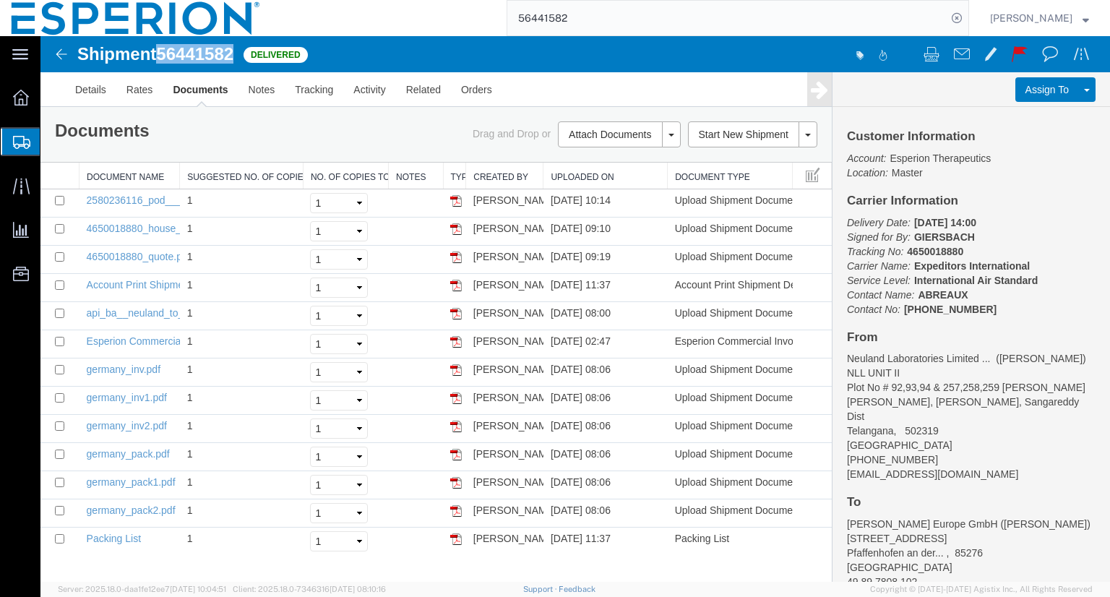
drag, startPoint x: 236, startPoint y: 50, endPoint x: 162, endPoint y: 56, distance: 74.0
click at [162, 56] on span "56441582" at bounding box center [194, 54] width 77 height 20
copy span "56441582"
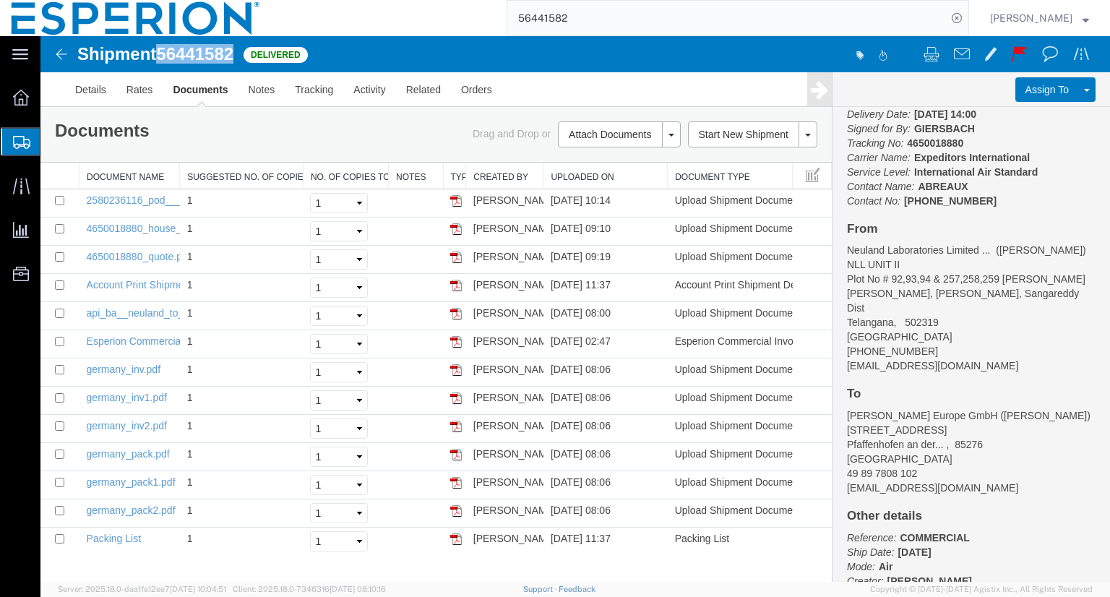
scroll to position [195, 0]
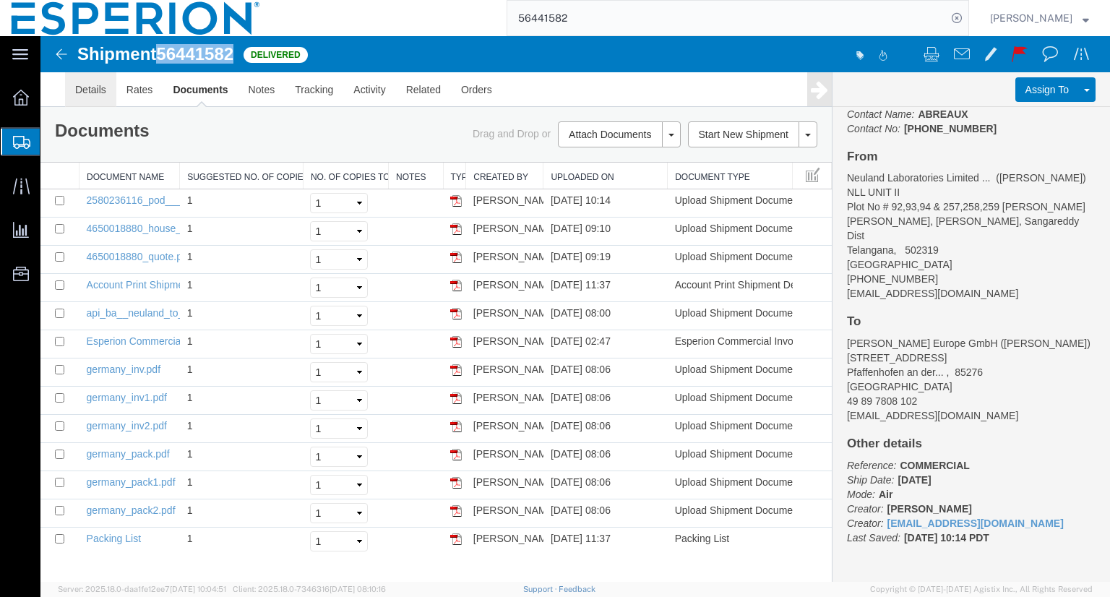
click at [95, 90] on link "Details" at bounding box center [90, 89] width 51 height 35
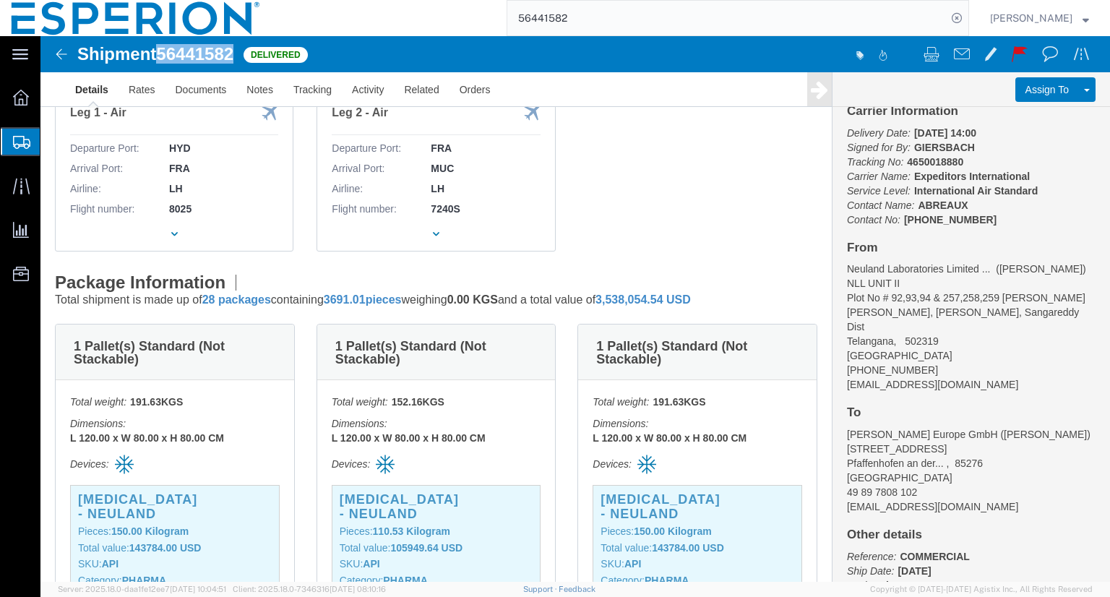
scroll to position [395, 0]
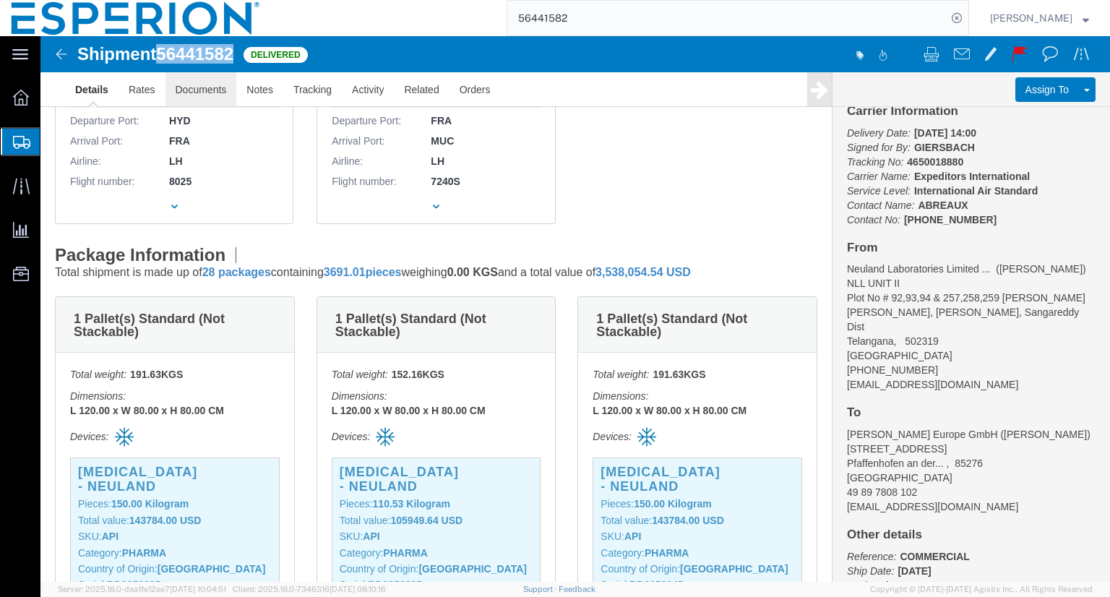
click link "Documents"
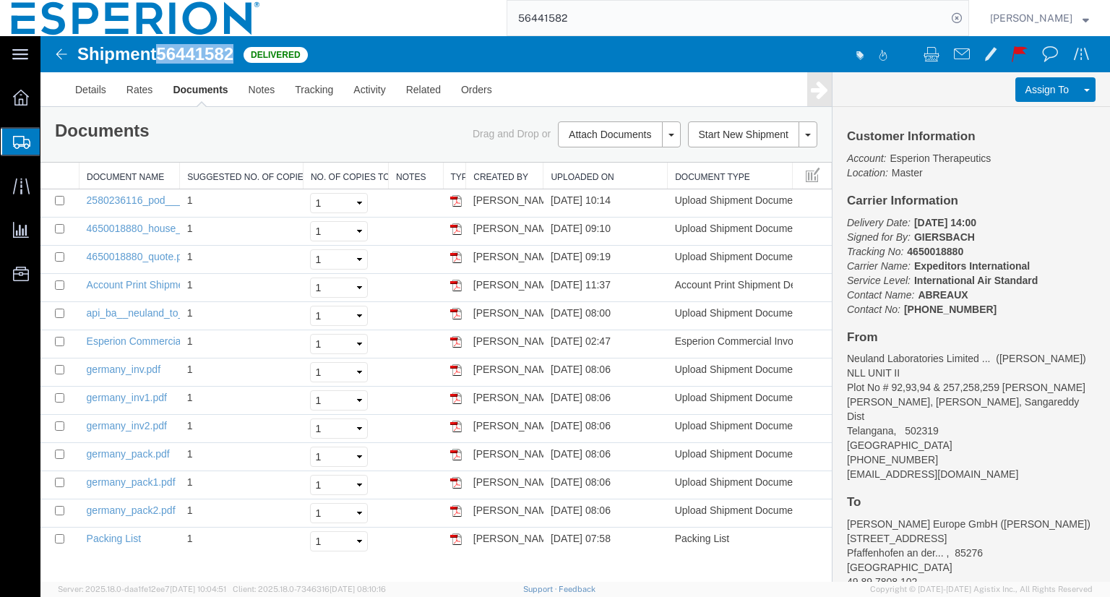
click at [67, 51] on img at bounding box center [61, 54] width 17 height 17
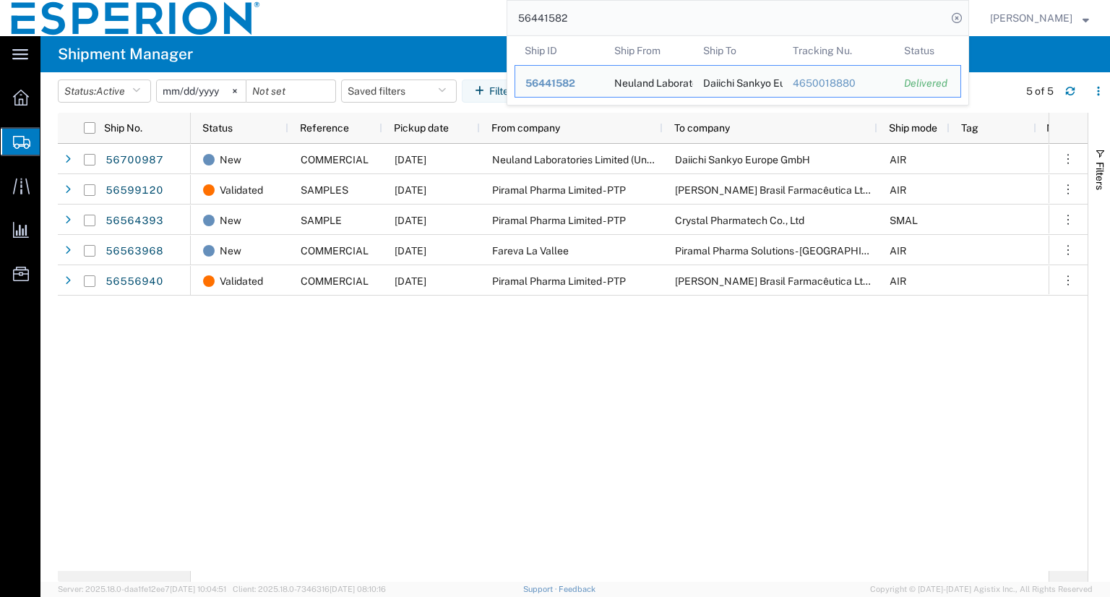
click at [673, 17] on input "56441582" at bounding box center [726, 18] width 439 height 35
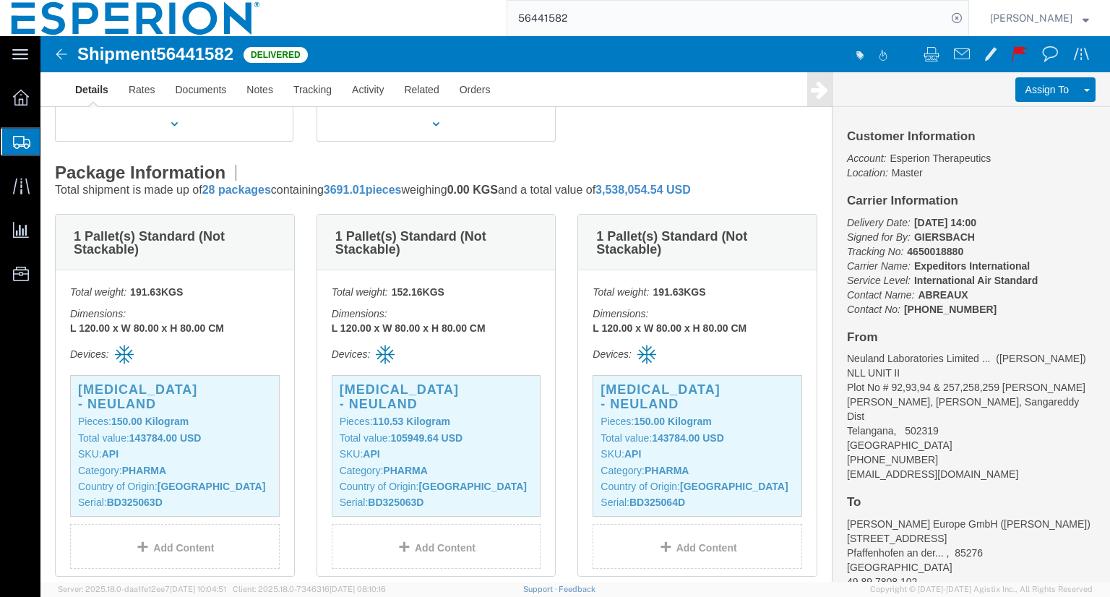
scroll to position [490, 0]
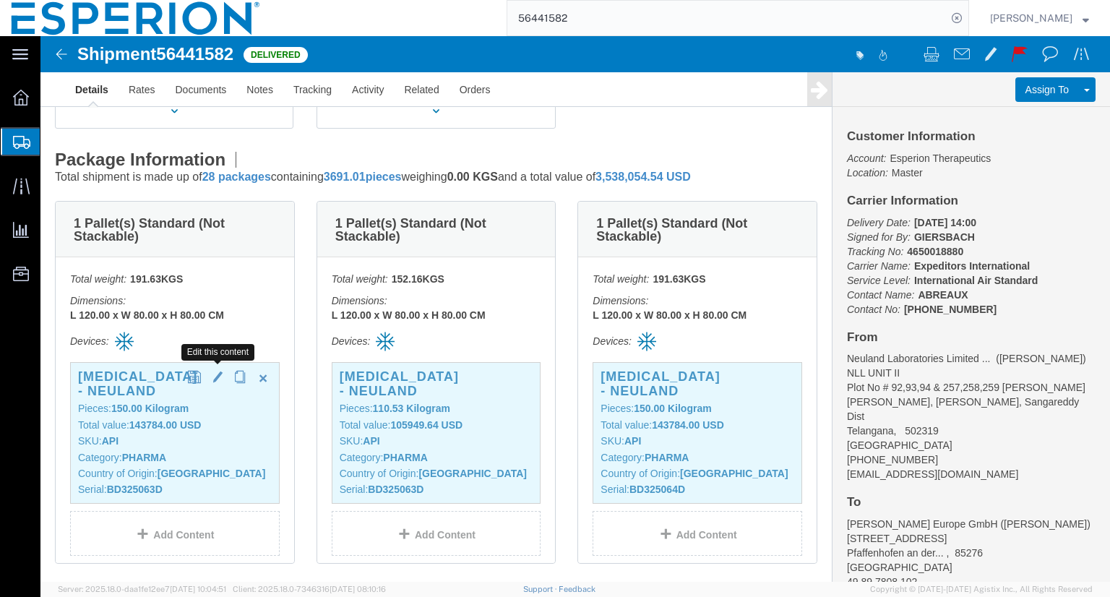
click span "button"
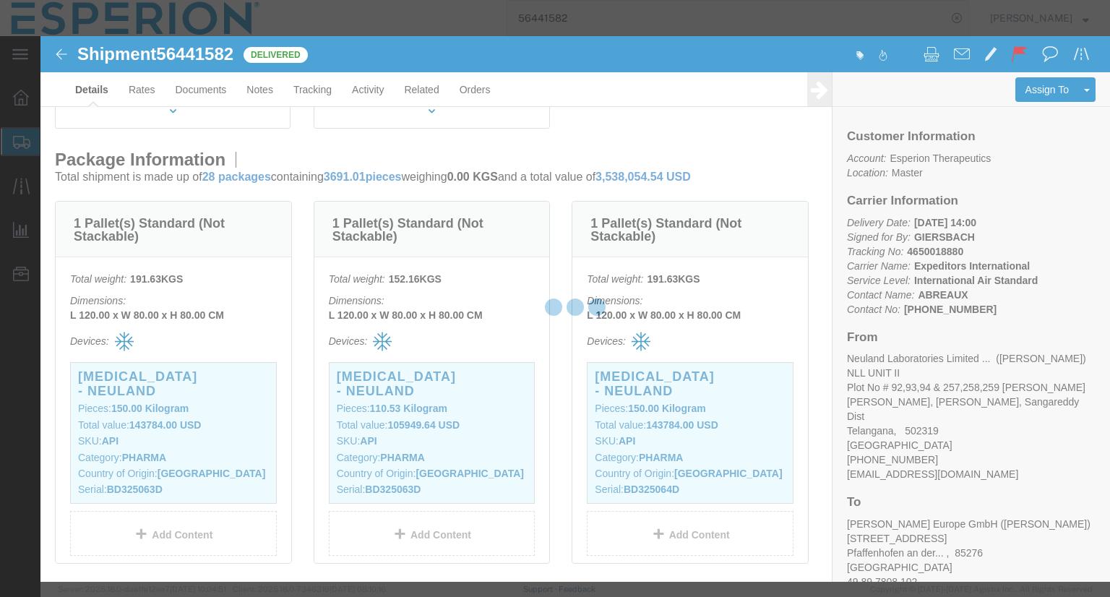
type input "FROM_15_TO_25"
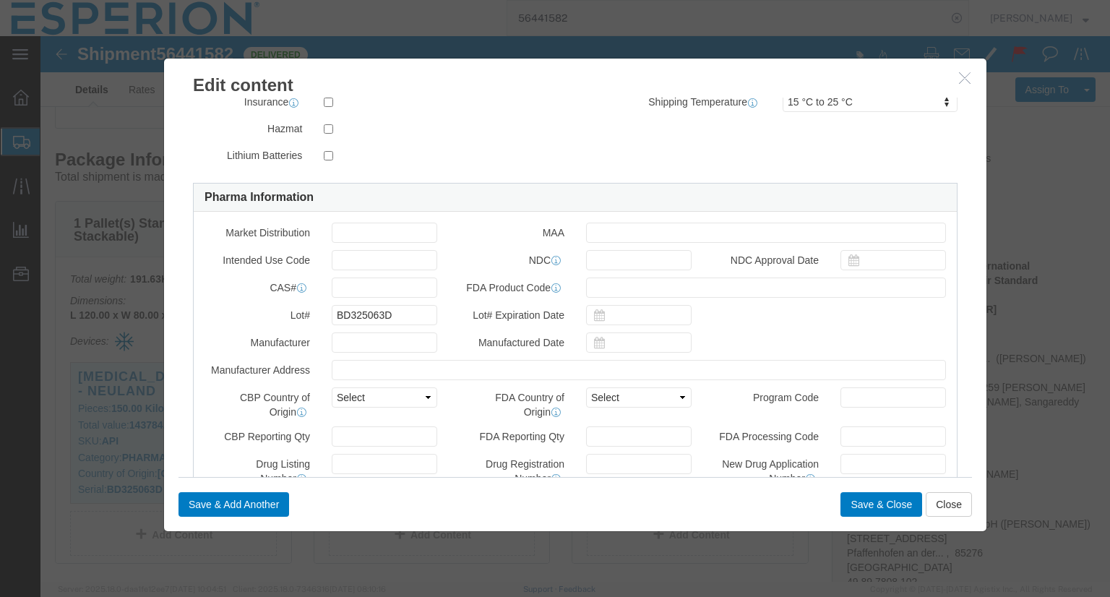
scroll to position [314, 0]
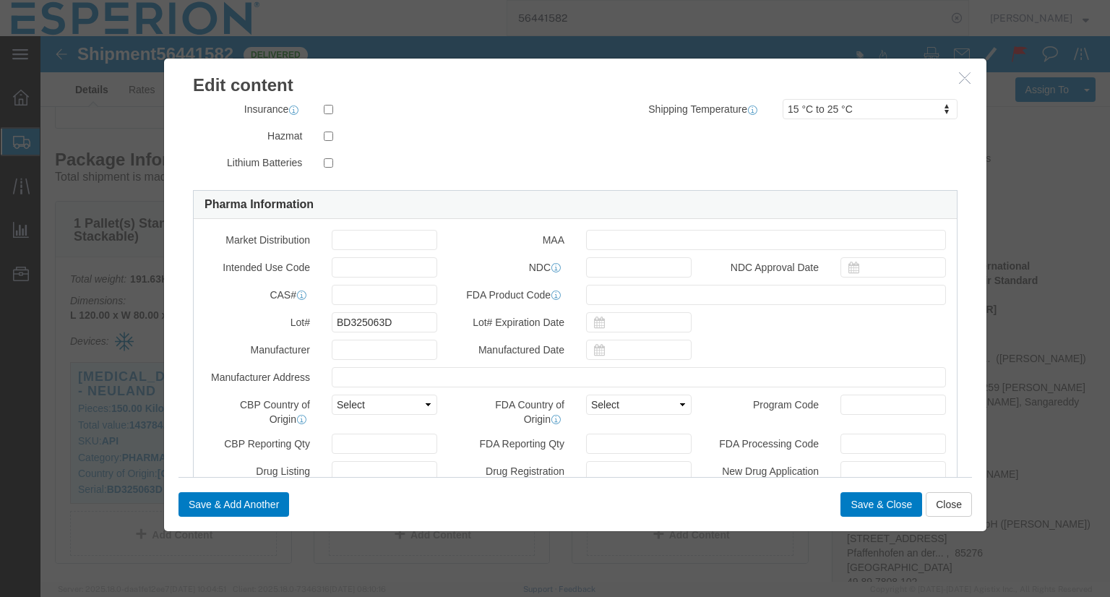
click icon "button"
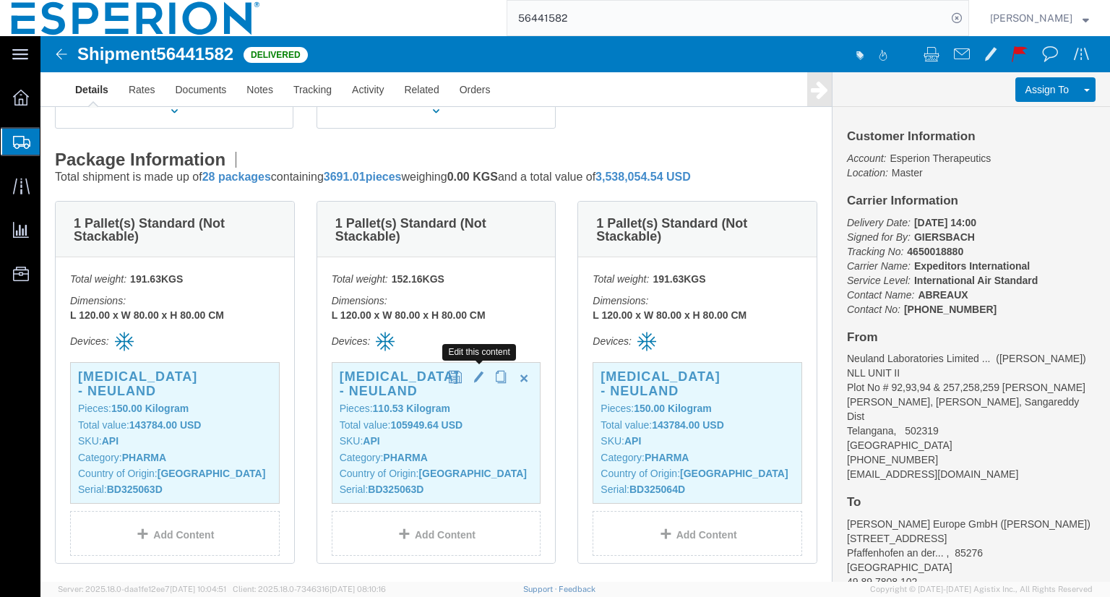
click span "button"
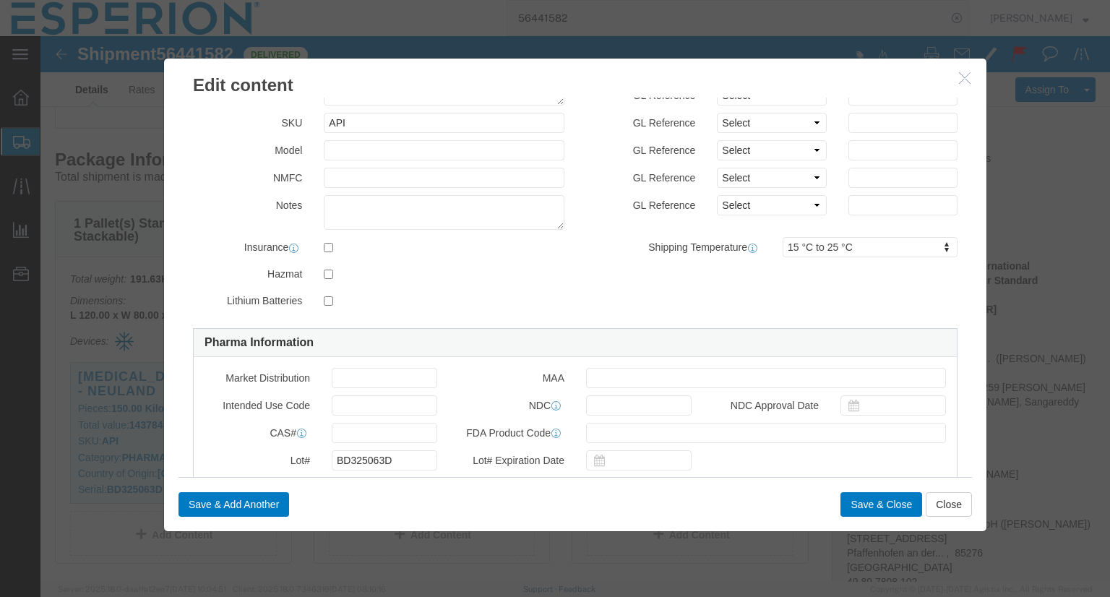
scroll to position [270, 0]
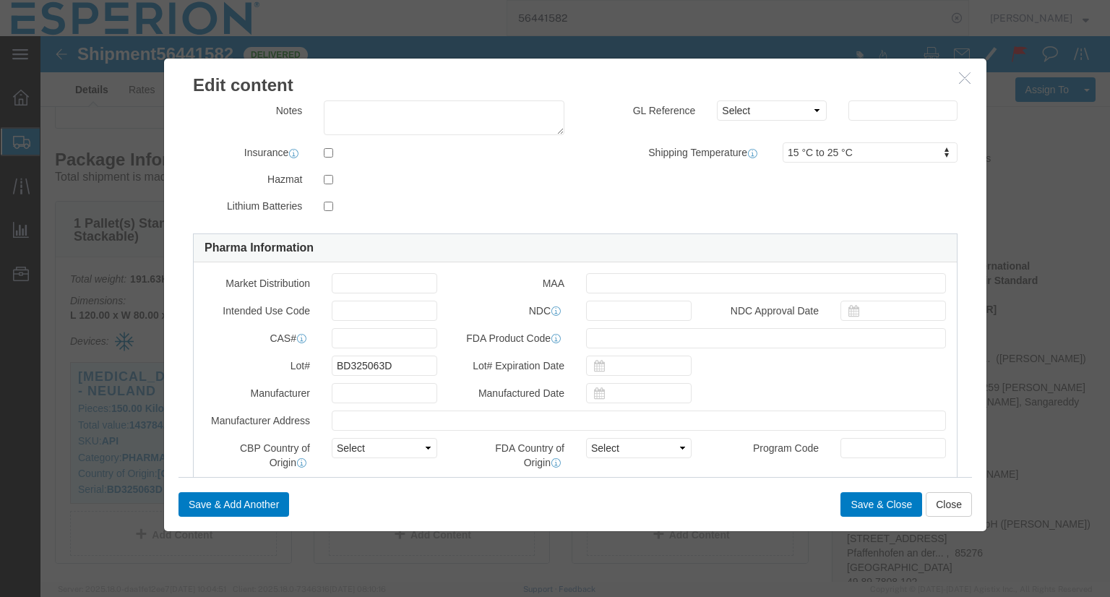
click icon "button"
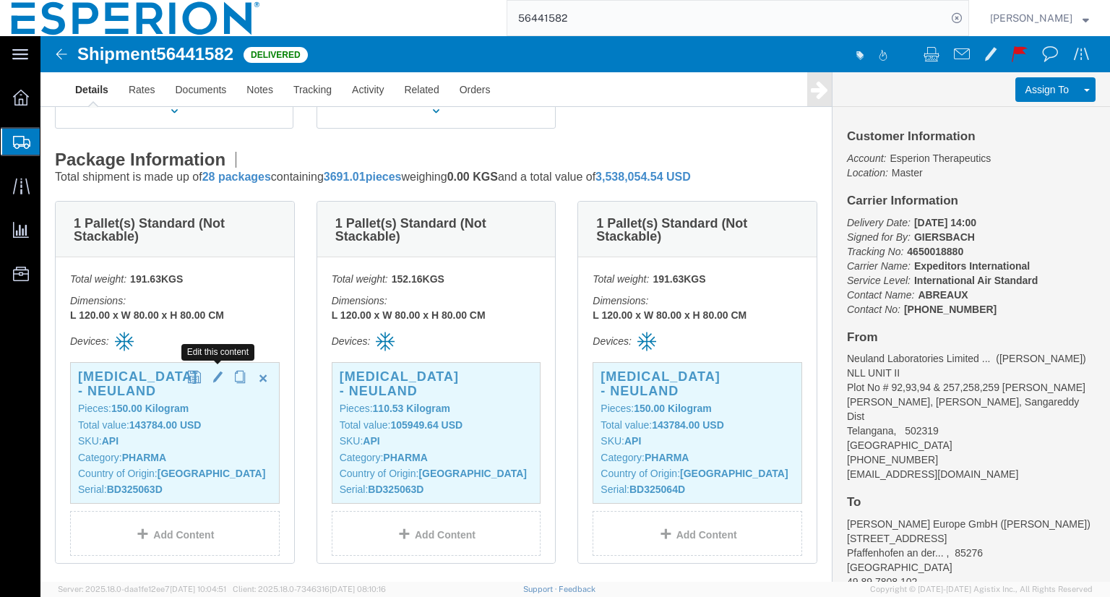
click span "button"
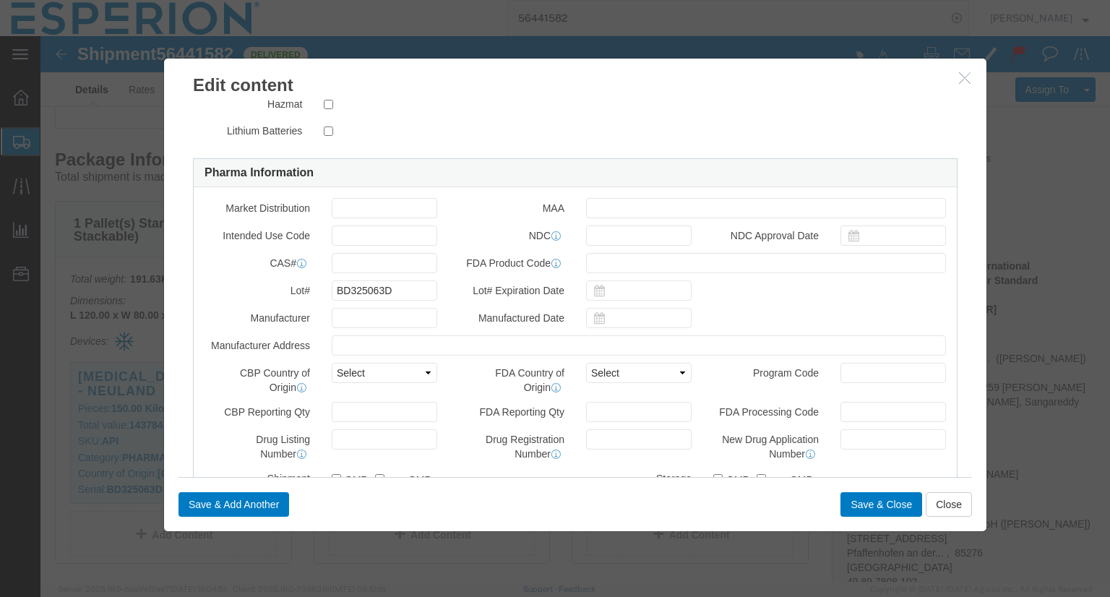
scroll to position [339, 0]
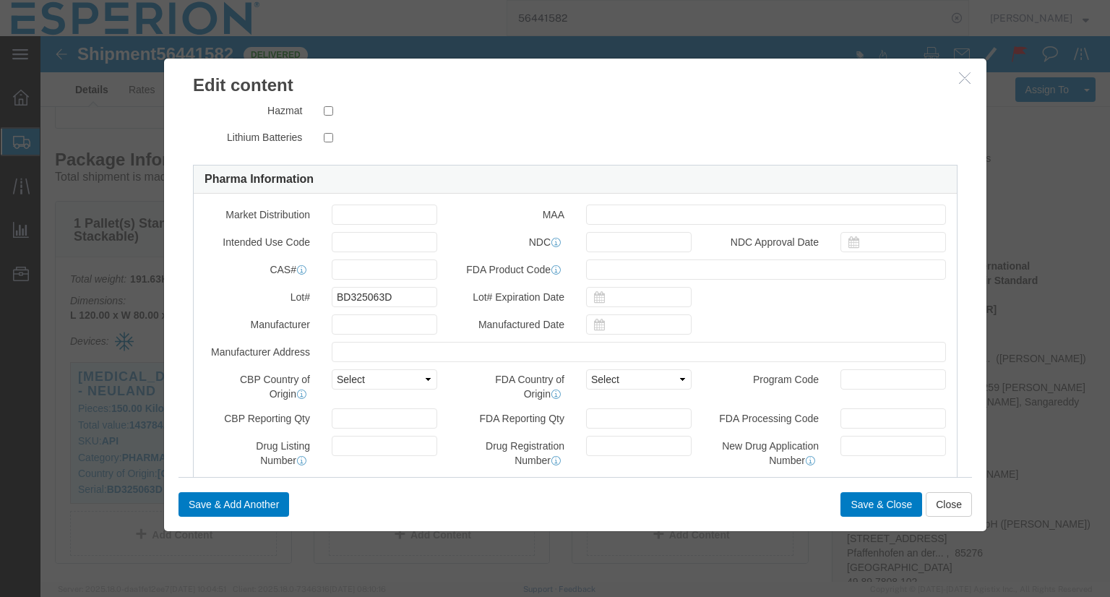
click icon "button"
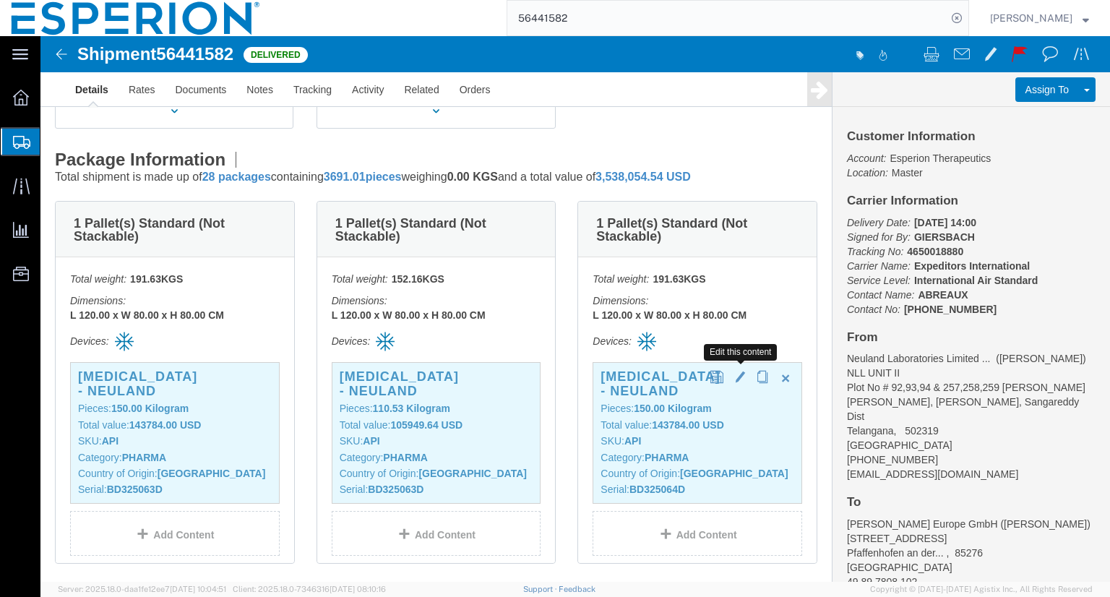
click span "button"
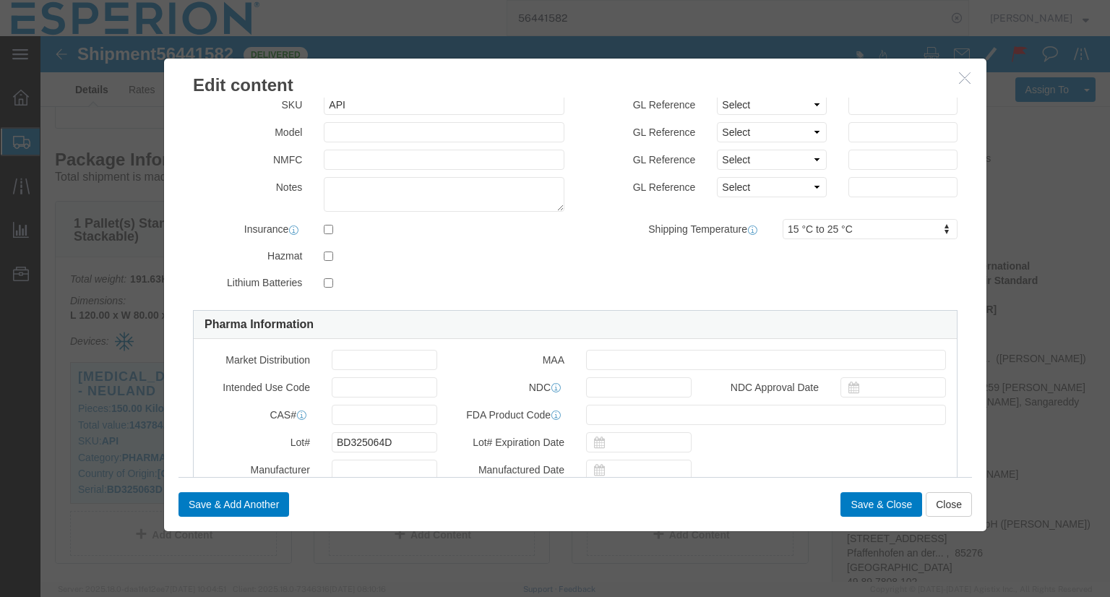
scroll to position [123, 0]
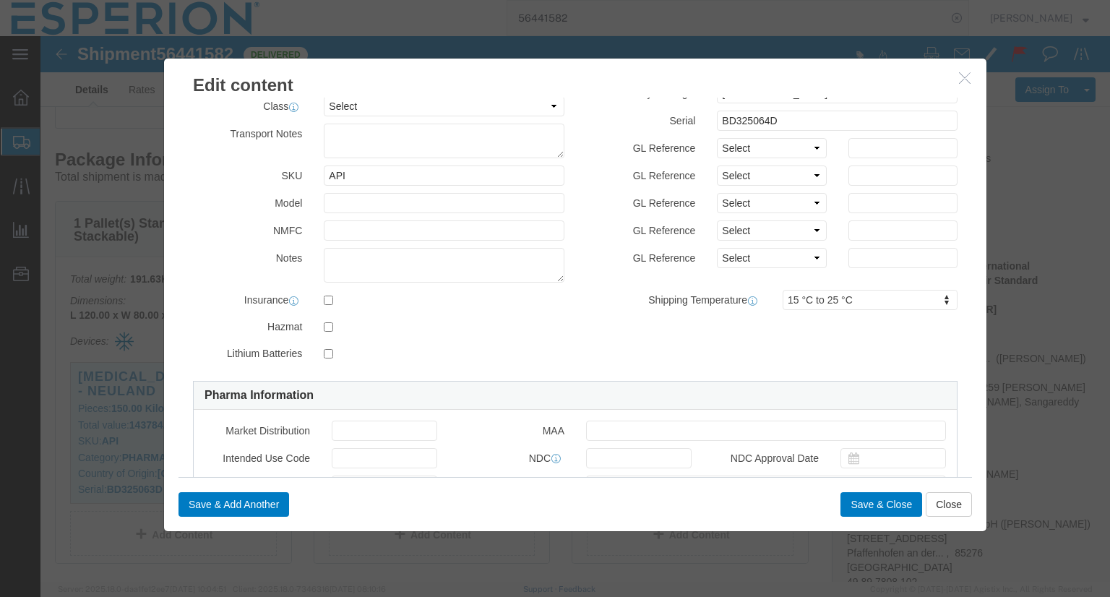
click icon "button"
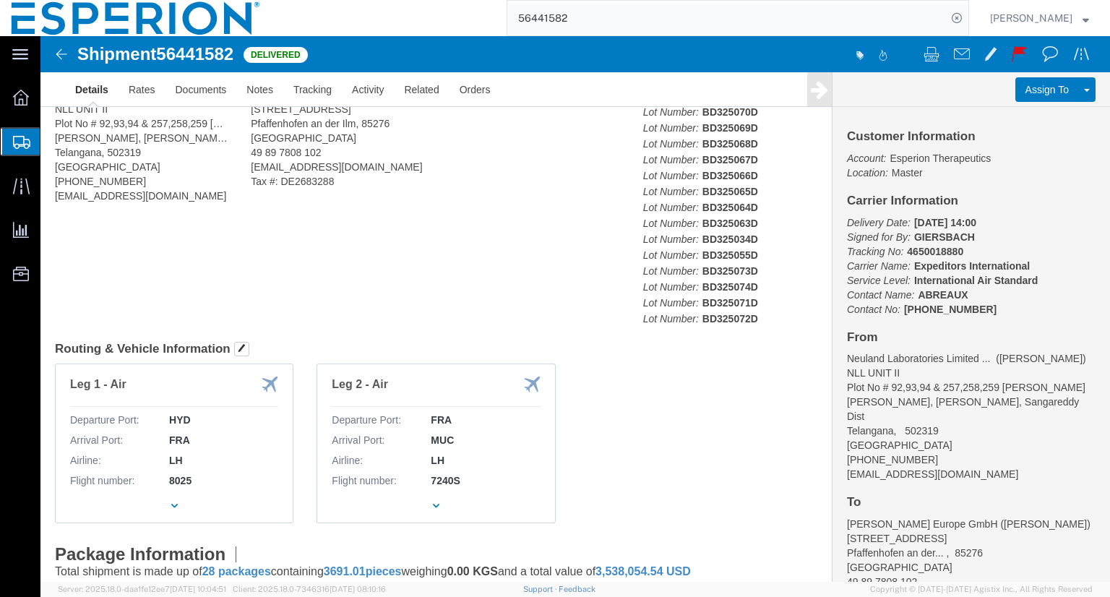
scroll to position [40, 0]
